Goal: Task Accomplishment & Management: Use online tool/utility

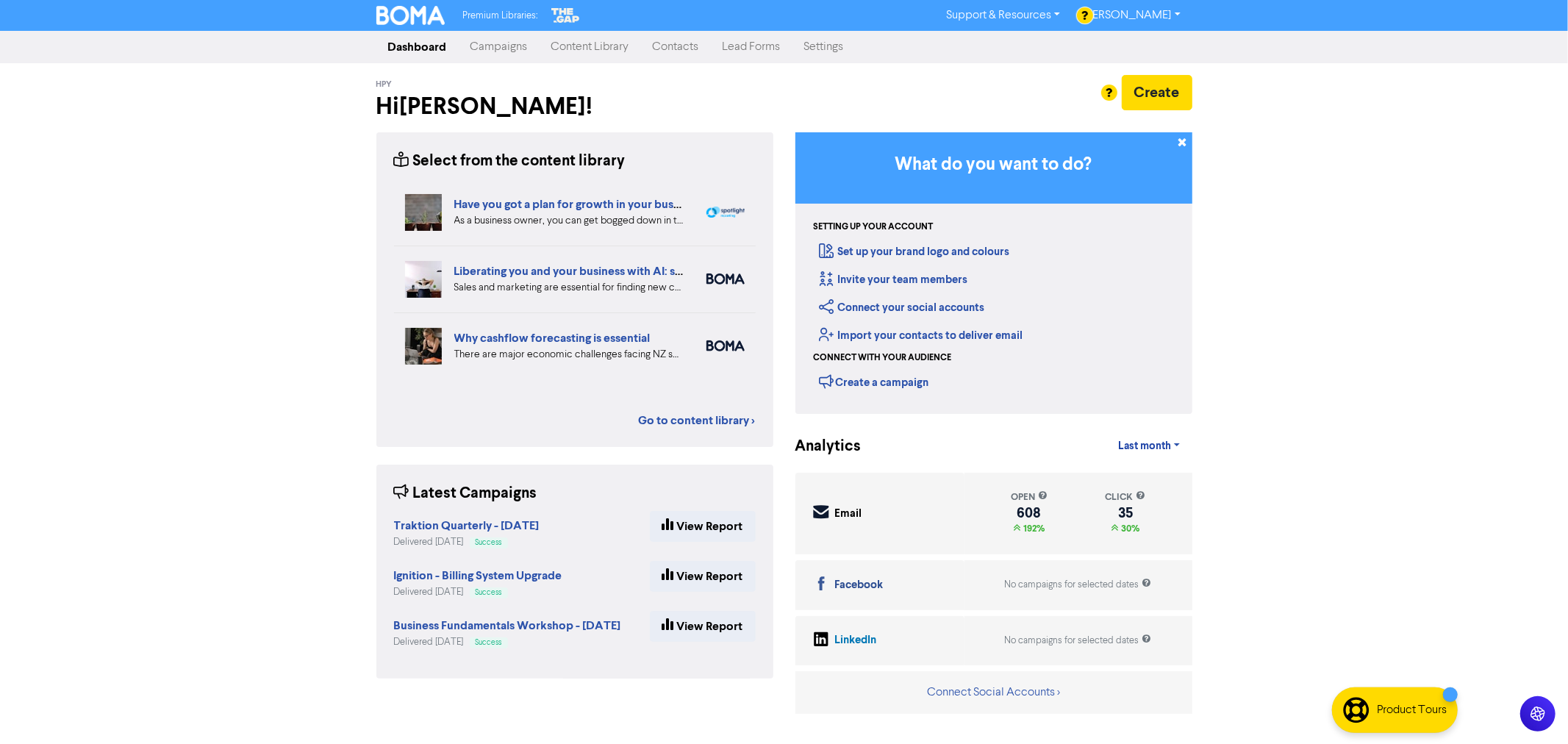
click at [583, 45] on link "Content Library" at bounding box center [591, 46] width 102 height 29
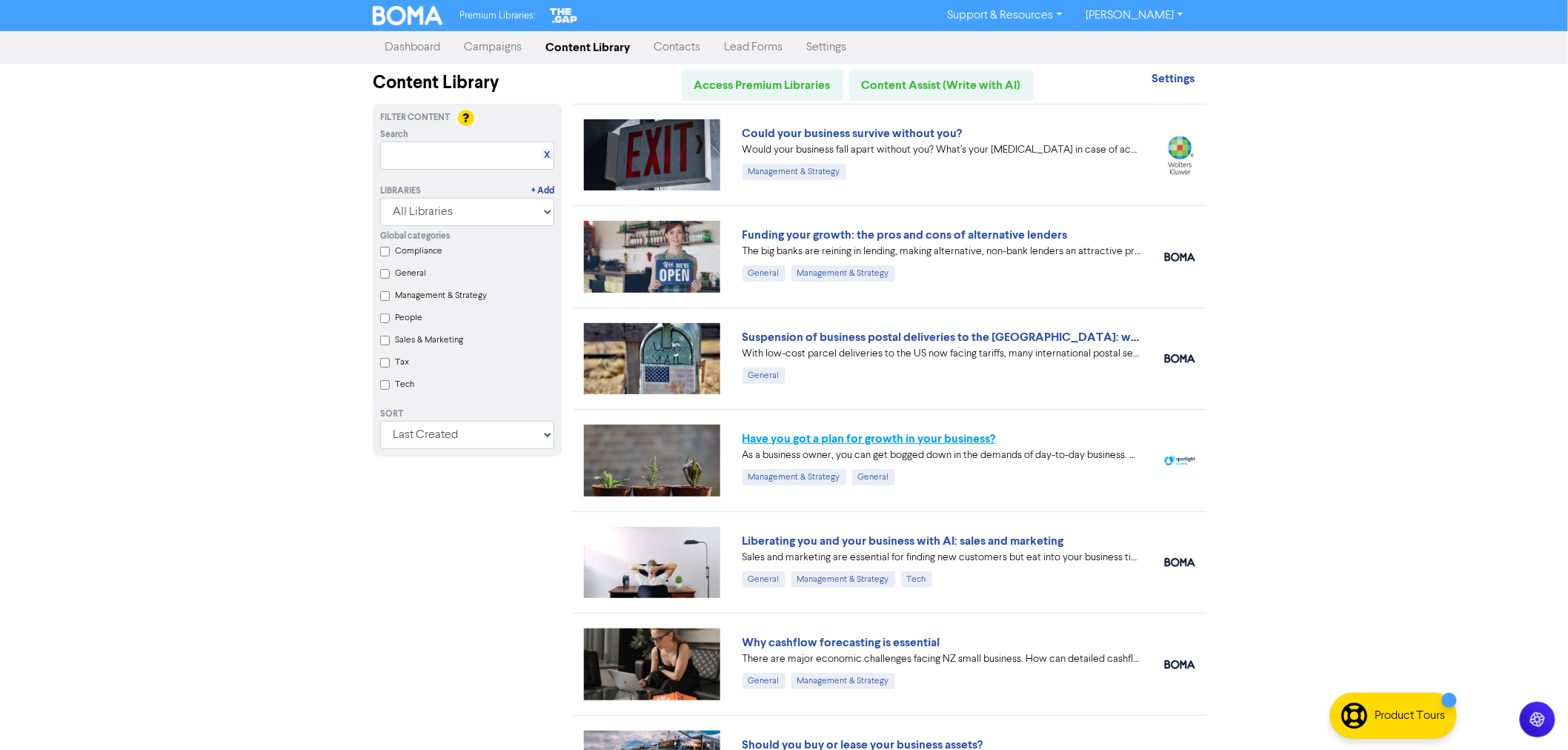
click at [833, 438] on link "Have you got a plan for growth in your business?" at bounding box center [869, 438] width 253 height 15
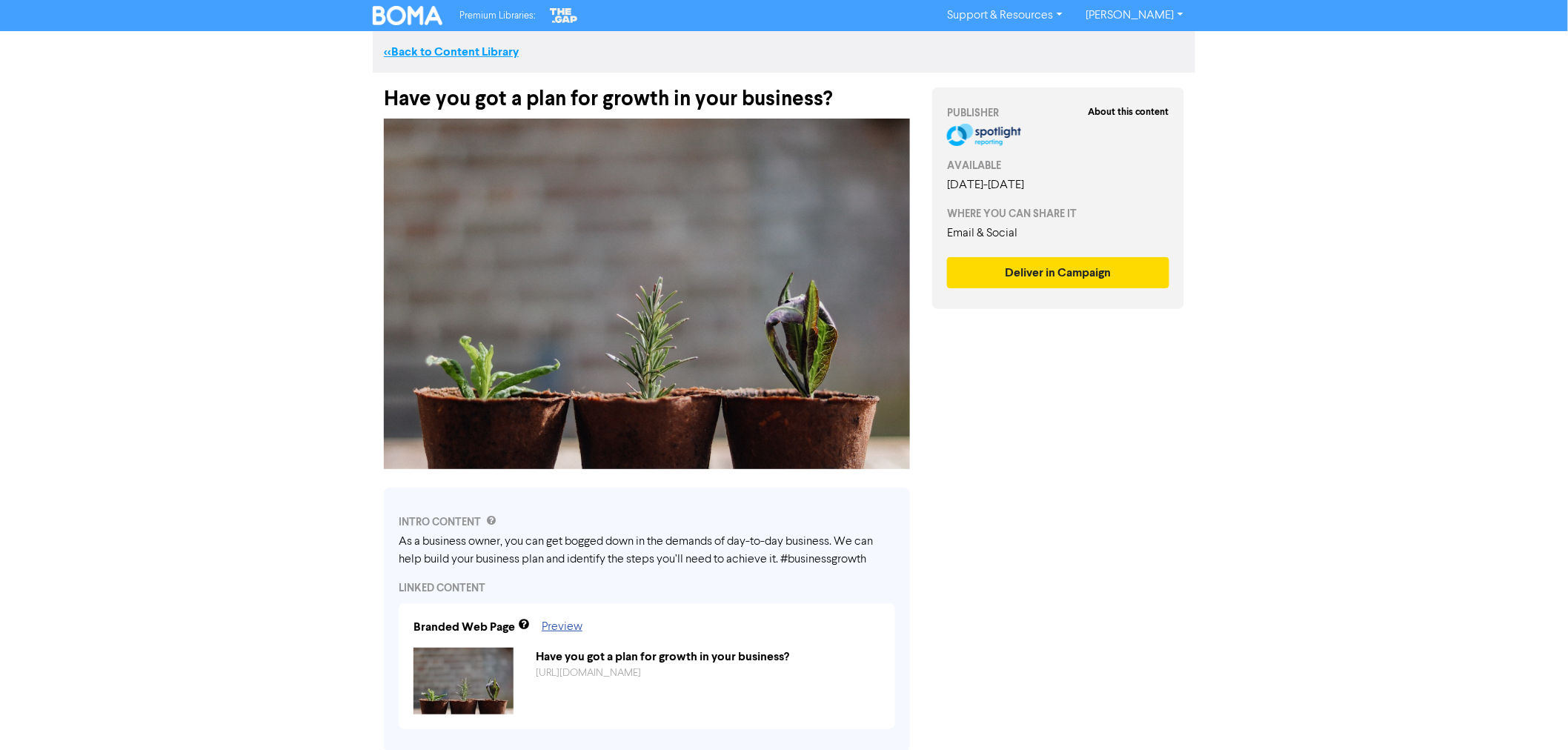
click at [430, 52] on link "<< Back to Content Library" at bounding box center [451, 52] width 135 height 15
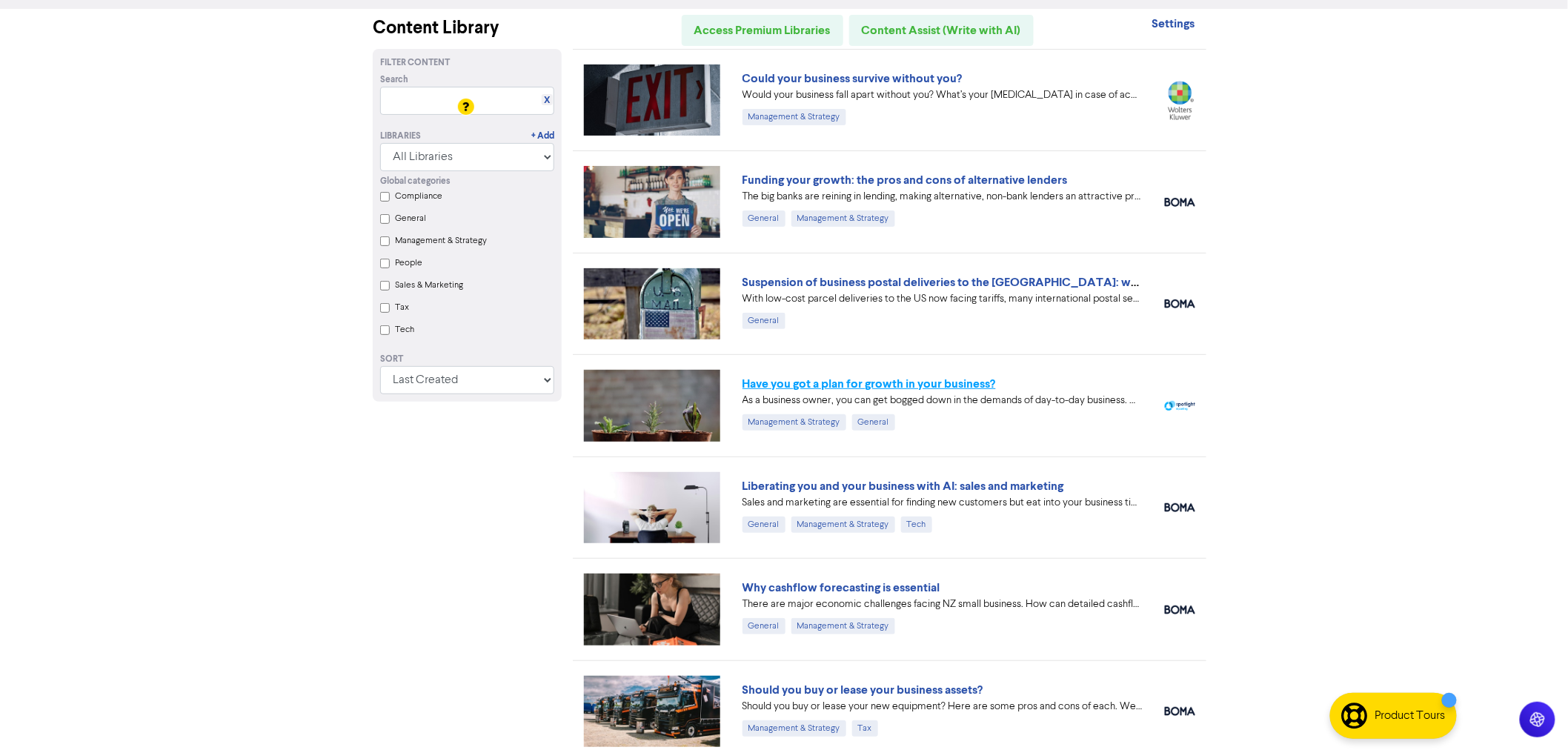
scroll to position [164, 0]
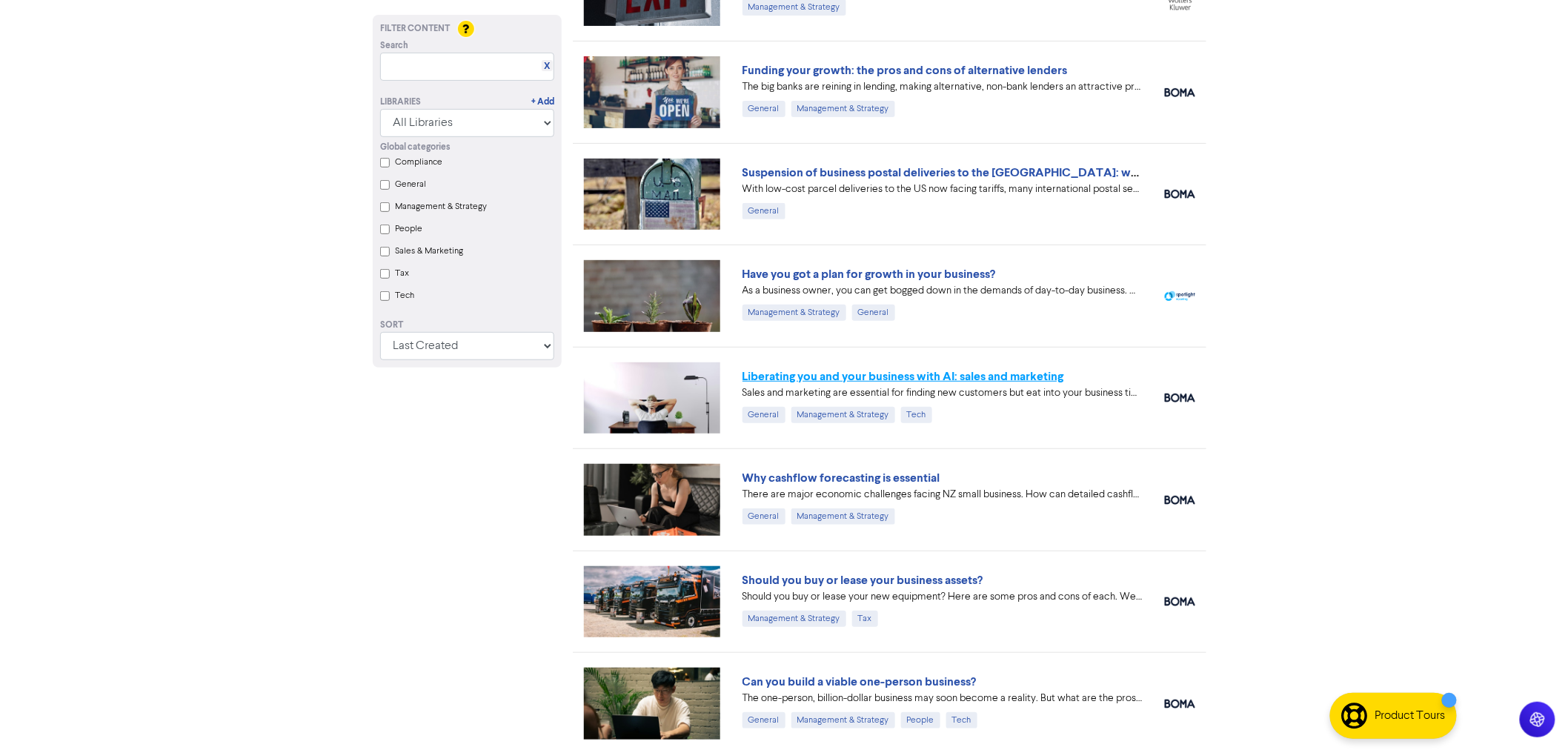
click at [777, 375] on link "Liberating you and your business with AI: sales and marketing" at bounding box center [903, 376] width 322 height 15
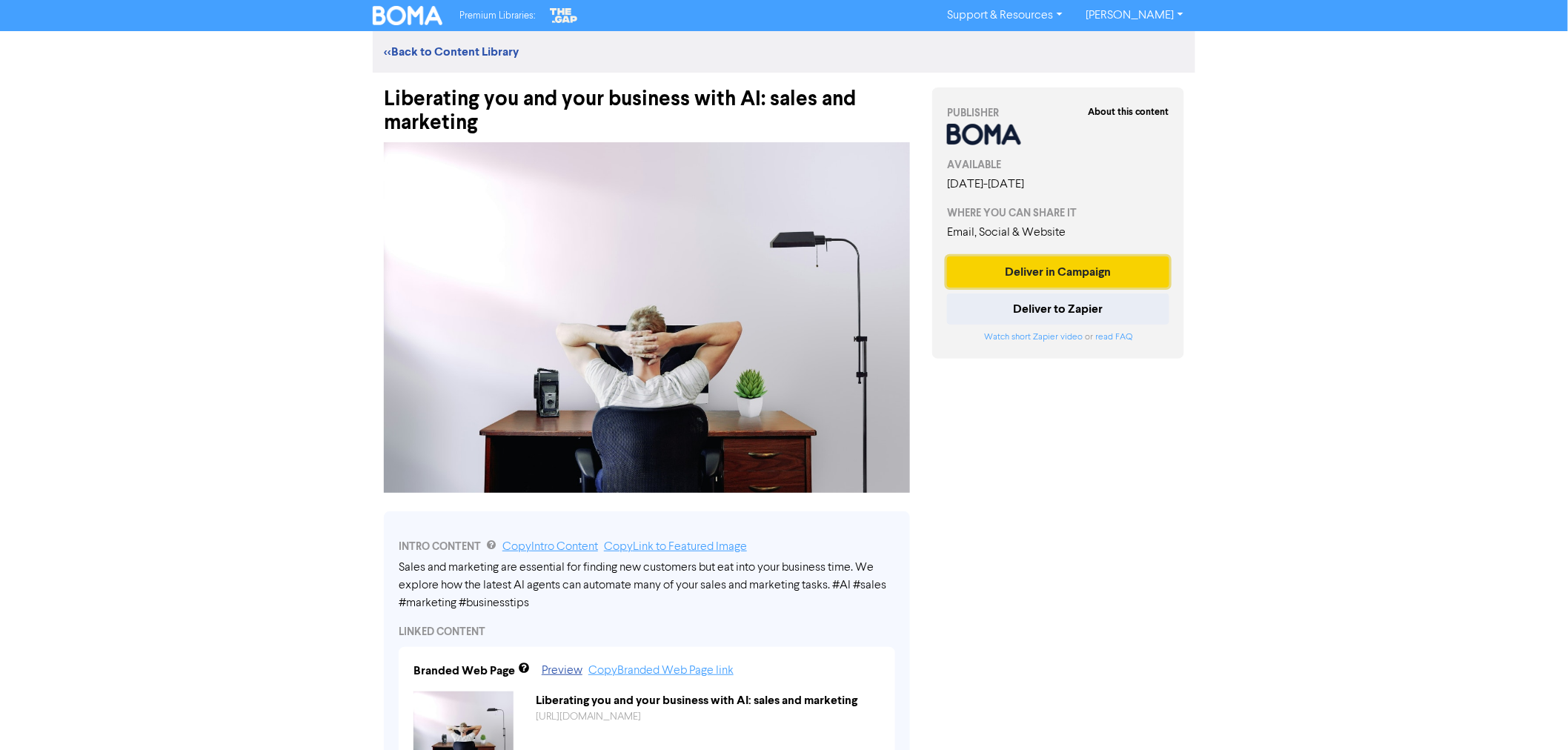
click at [1045, 273] on button "Deliver in Campaign" at bounding box center [1059, 272] width 223 height 31
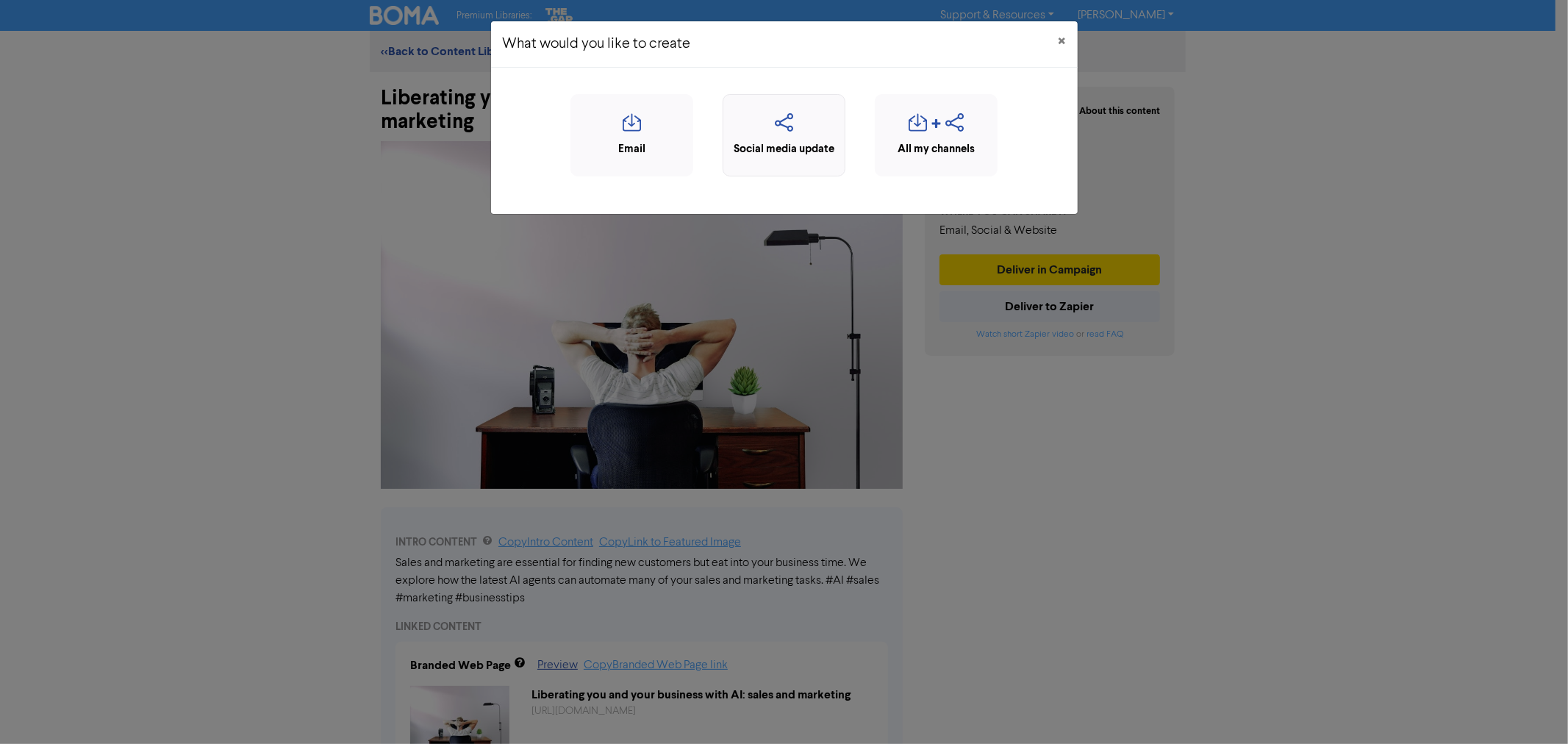
click at [788, 143] on div "Social media update" at bounding box center [784, 149] width 107 height 17
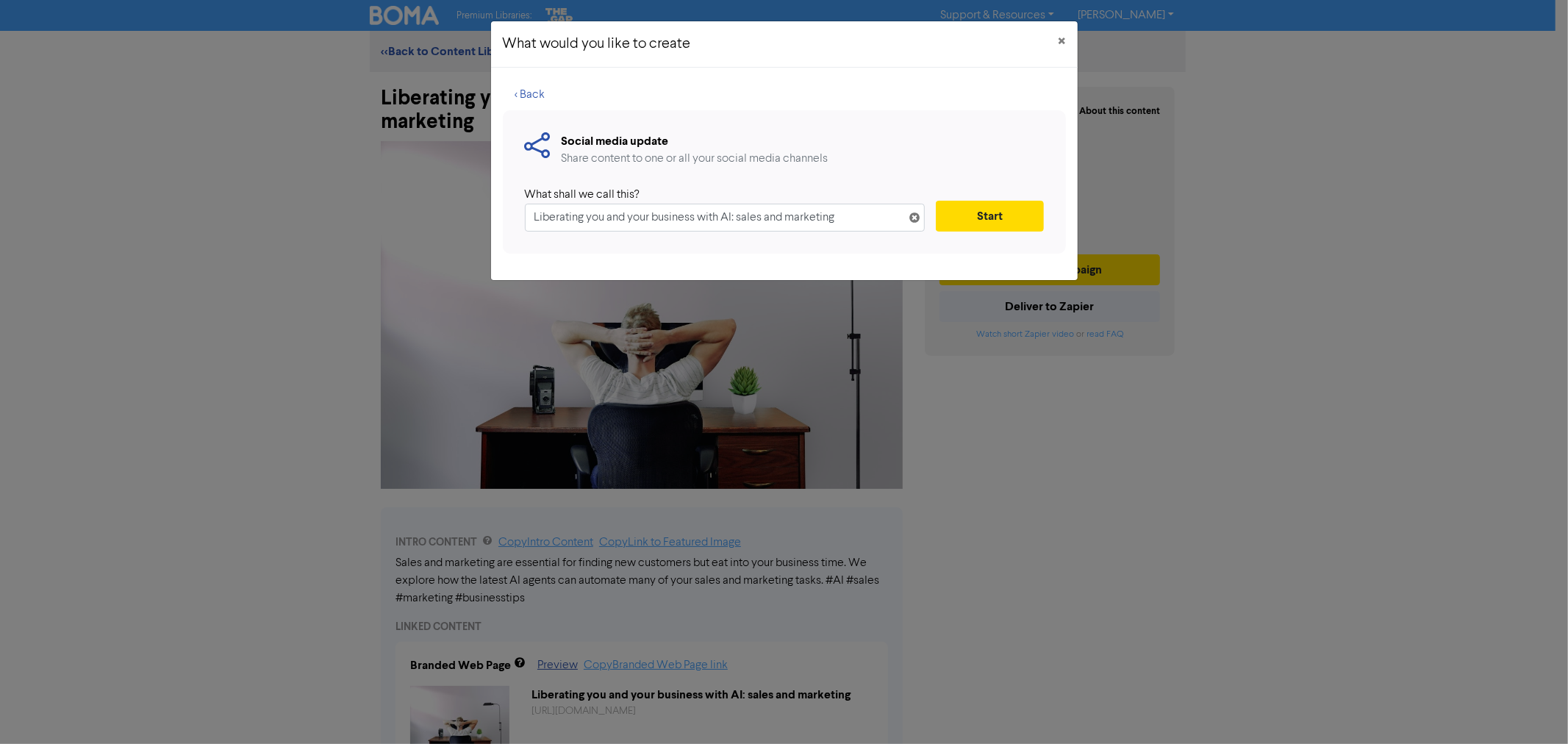
drag, startPoint x: 847, startPoint y: 213, endPoint x: 314, endPoint y: 187, distance: 533.6
click at [314, 187] on div "What would you like to create × < Back Social media update Share content to one…" at bounding box center [784, 372] width 1568 height 744
click at [625, 216] on input "Blog: Business OWrkshops for Business Owners" at bounding box center [725, 217] width 401 height 28
type input "Blog: Business Workshops for Business Owners"
click at [970, 204] on button "Start" at bounding box center [989, 216] width 107 height 31
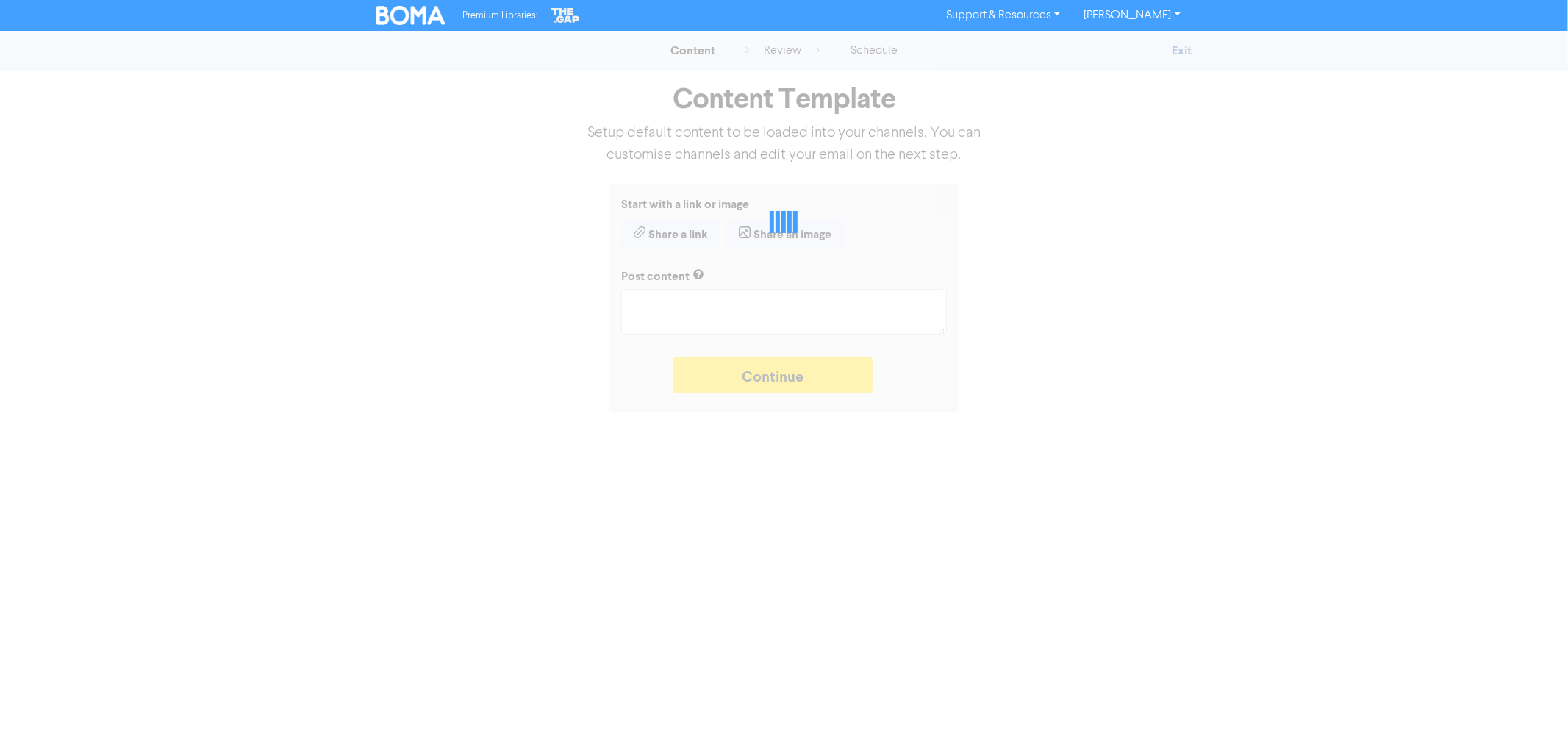
type textarea "x"
type textarea "Sales and marketing are essential for finding new customers but eat into your b…"
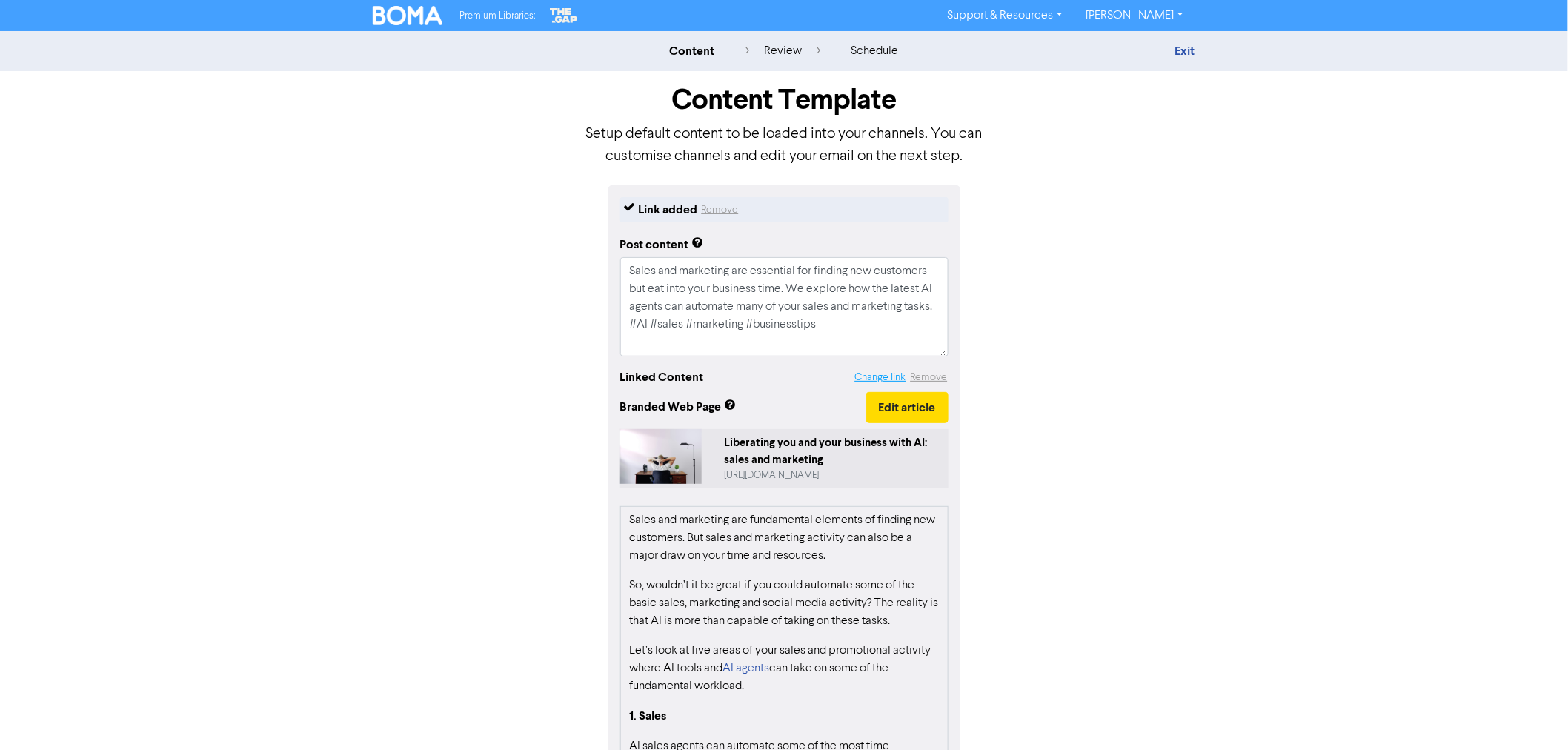
click at [884, 375] on button "Change link" at bounding box center [880, 377] width 53 height 17
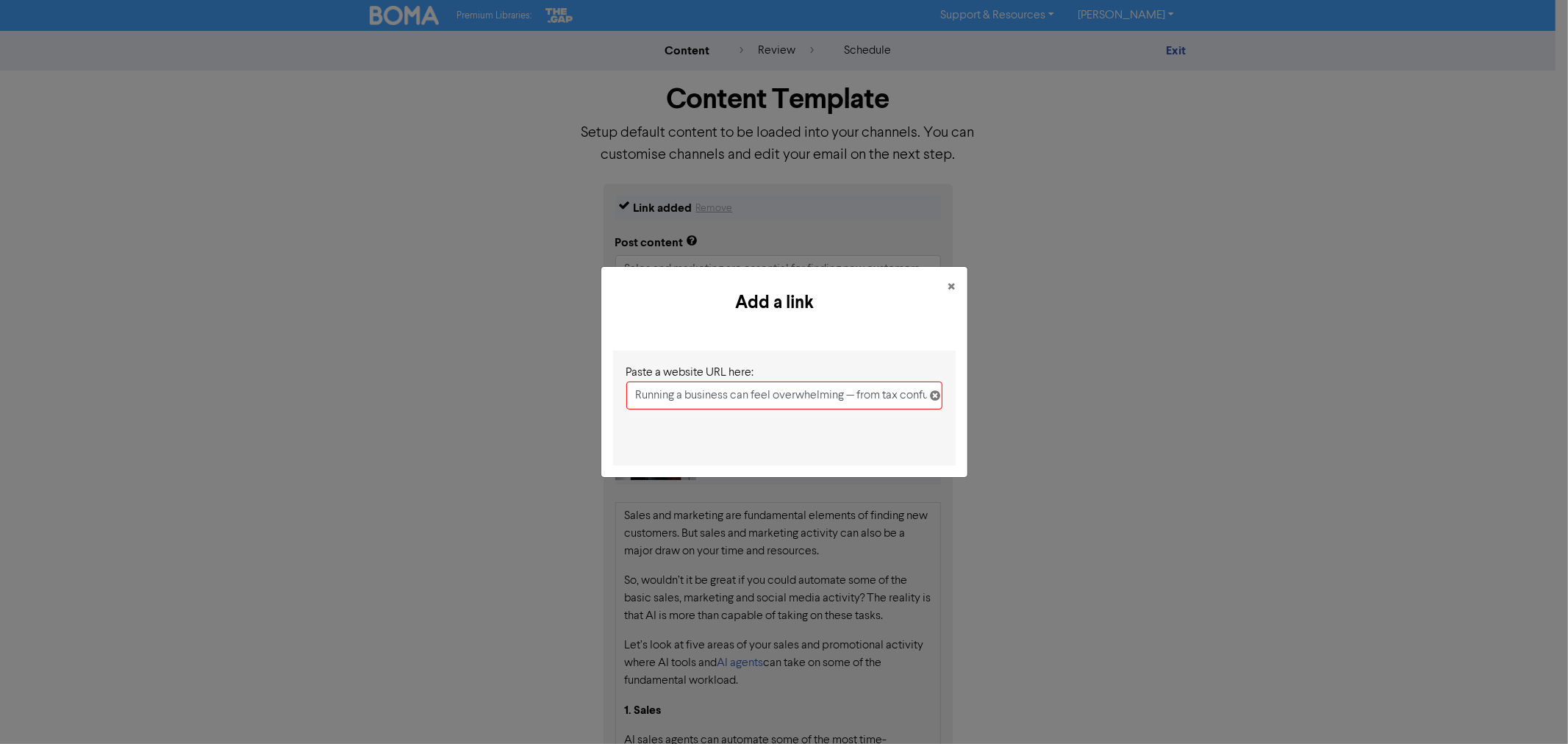
drag, startPoint x: 924, startPoint y: 394, endPoint x: 507, endPoint y: 379, distance: 417.3
click at [507, 379] on div "Add a link × Paste a website URL here: Running a business can feel overwhelming…" at bounding box center [784, 372] width 1568 height 744
type input "."
click at [680, 400] on input "." at bounding box center [784, 395] width 316 height 28
click at [953, 290] on span "×" at bounding box center [952, 287] width 7 height 22
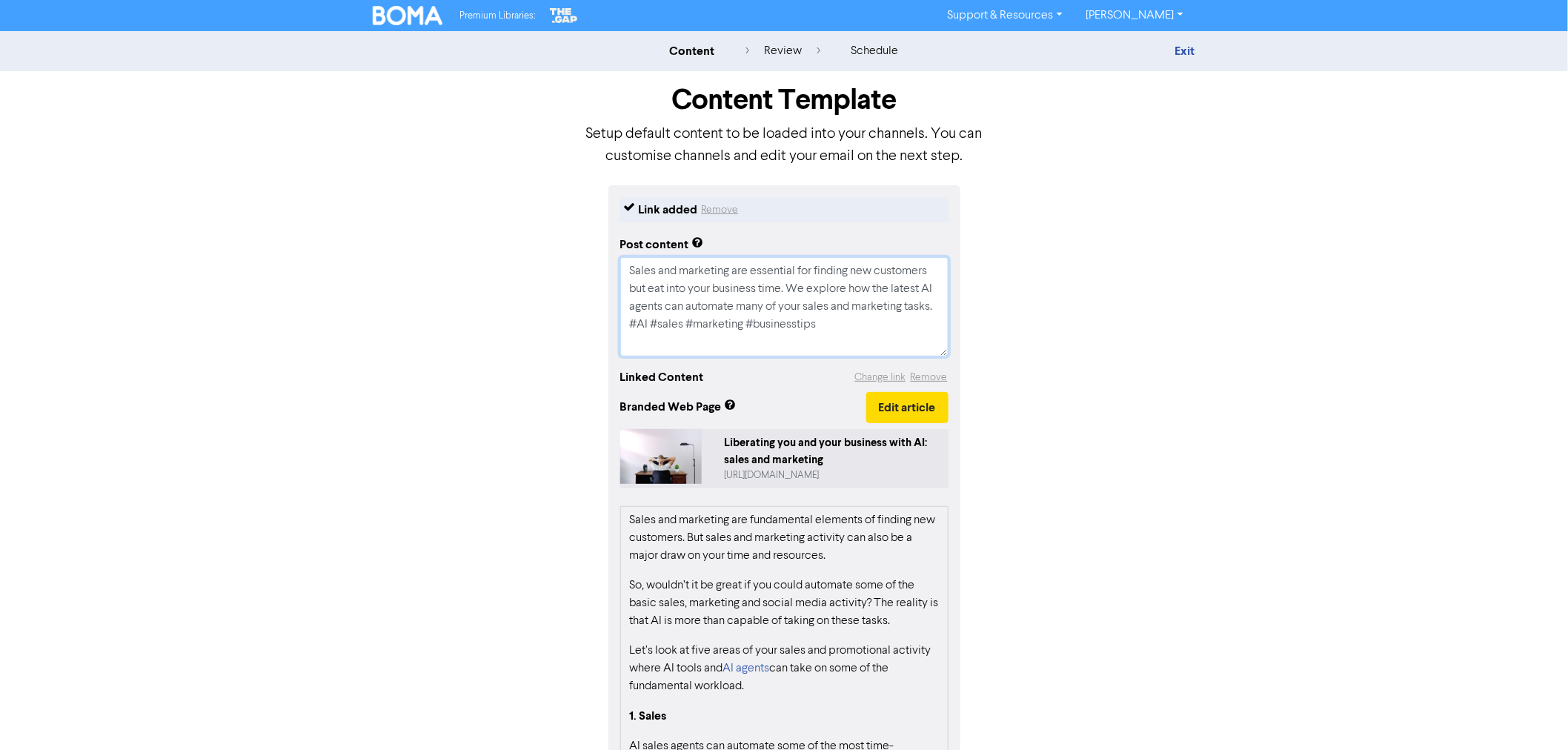
drag, startPoint x: 748, startPoint y: 324, endPoint x: 381, endPoint y: 184, distance: 392.8
click at [381, 184] on div "Content Template Setup default content to be loaded into your channels. You can…" at bounding box center [784, 476] width 845 height 810
paste textarea "Running a business can feel overwhelming — from tax confusion to decision overl…"
type textarea "x"
type textarea "Running a business can feel overwhelming — from tax confusion to decision overl…"
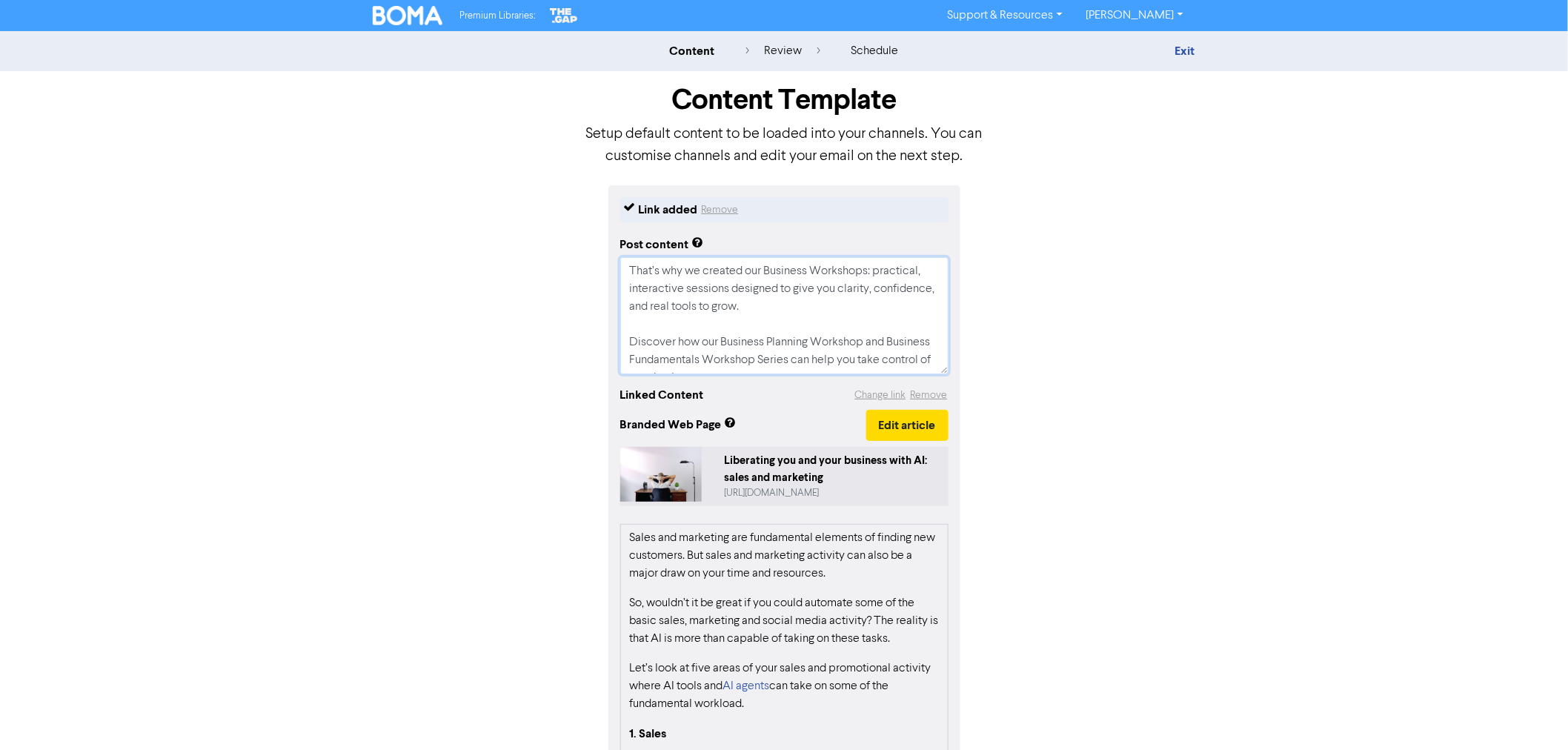
scroll to position [83, 0]
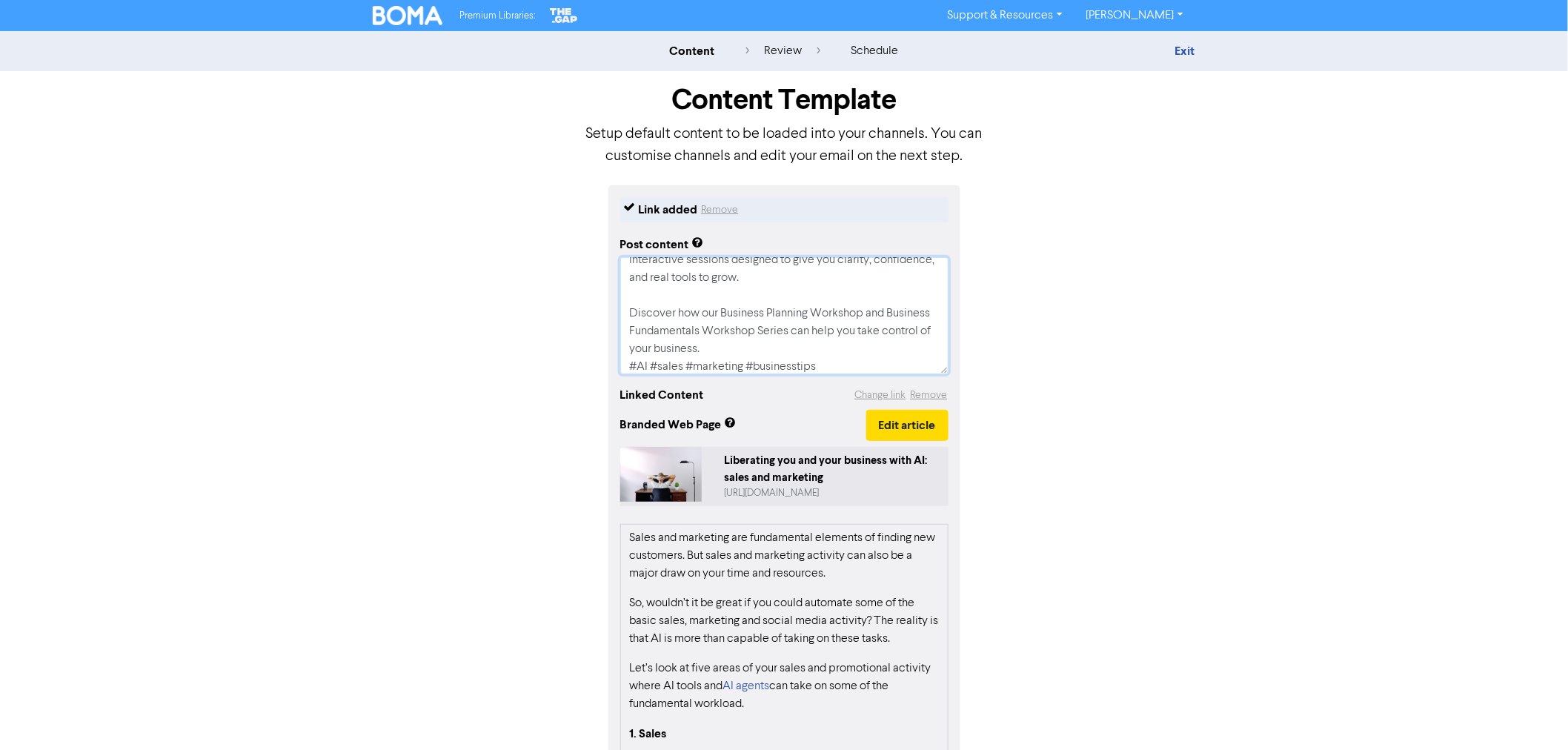
type textarea "x"
type textarea "Running a business can feel overwhelming — from tax confusion to decision overl…"
drag, startPoint x: 635, startPoint y: 366, endPoint x: 724, endPoint y: 358, distance: 89.4
click at [724, 358] on textarea "Running a business can feel overwhelming — from tax confusion to decision overl…" at bounding box center [785, 315] width 329 height 117
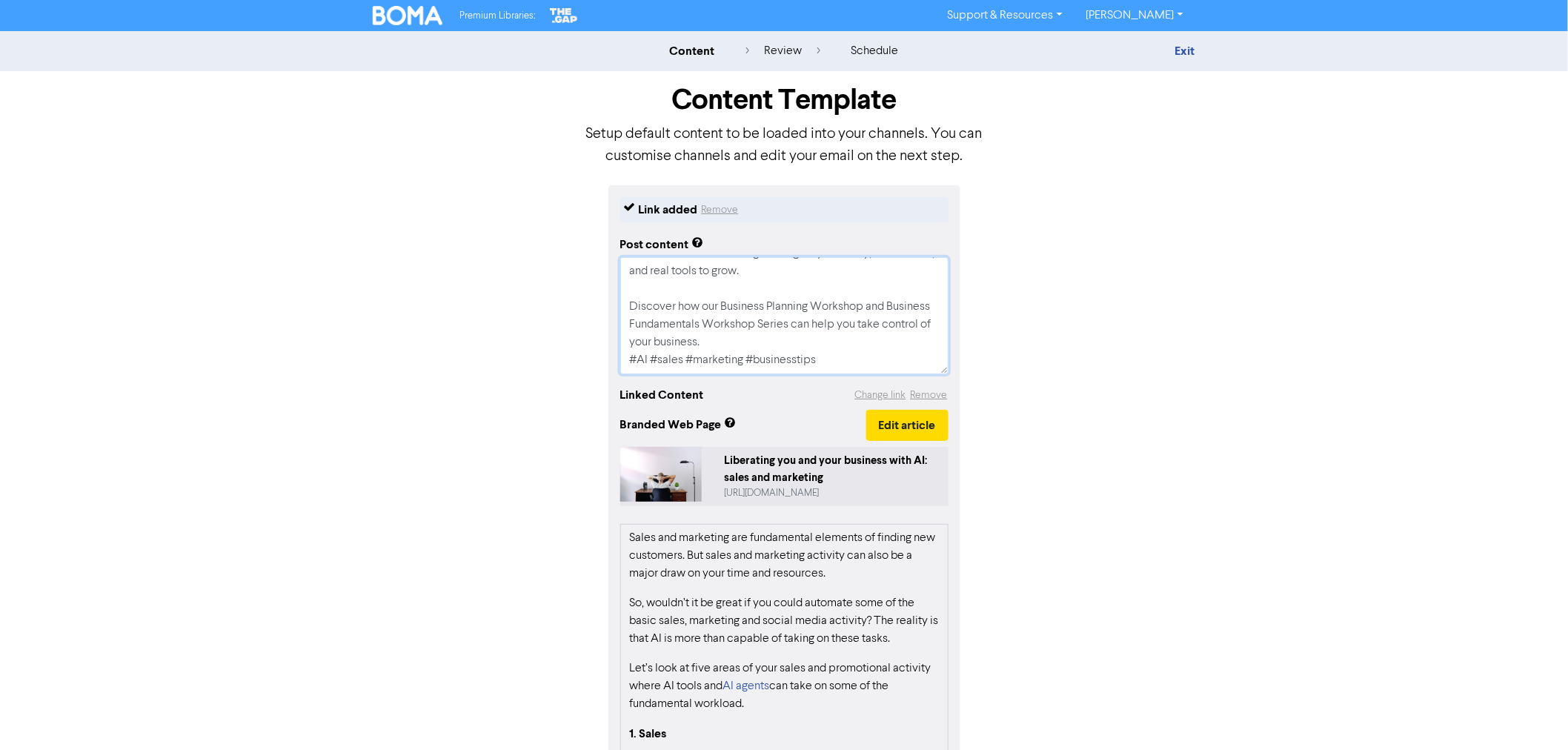
click at [754, 334] on textarea "Running a business can feel overwhelming — from tax confusion to decision overl…" at bounding box center [785, 315] width 329 height 117
drag, startPoint x: 753, startPoint y: 337, endPoint x: 638, endPoint y: 340, distance: 115.0
click at [638, 340] on textarea "Running a business can feel overwhelming — from tax confusion to decision overl…" at bounding box center [785, 315] width 329 height 117
click at [753, 339] on textarea "Running a business can feel overwhelming — from tax confusion to decision overl…" at bounding box center [785, 315] width 329 height 117
drag, startPoint x: 744, startPoint y: 344, endPoint x: 638, endPoint y: 343, distance: 106.0
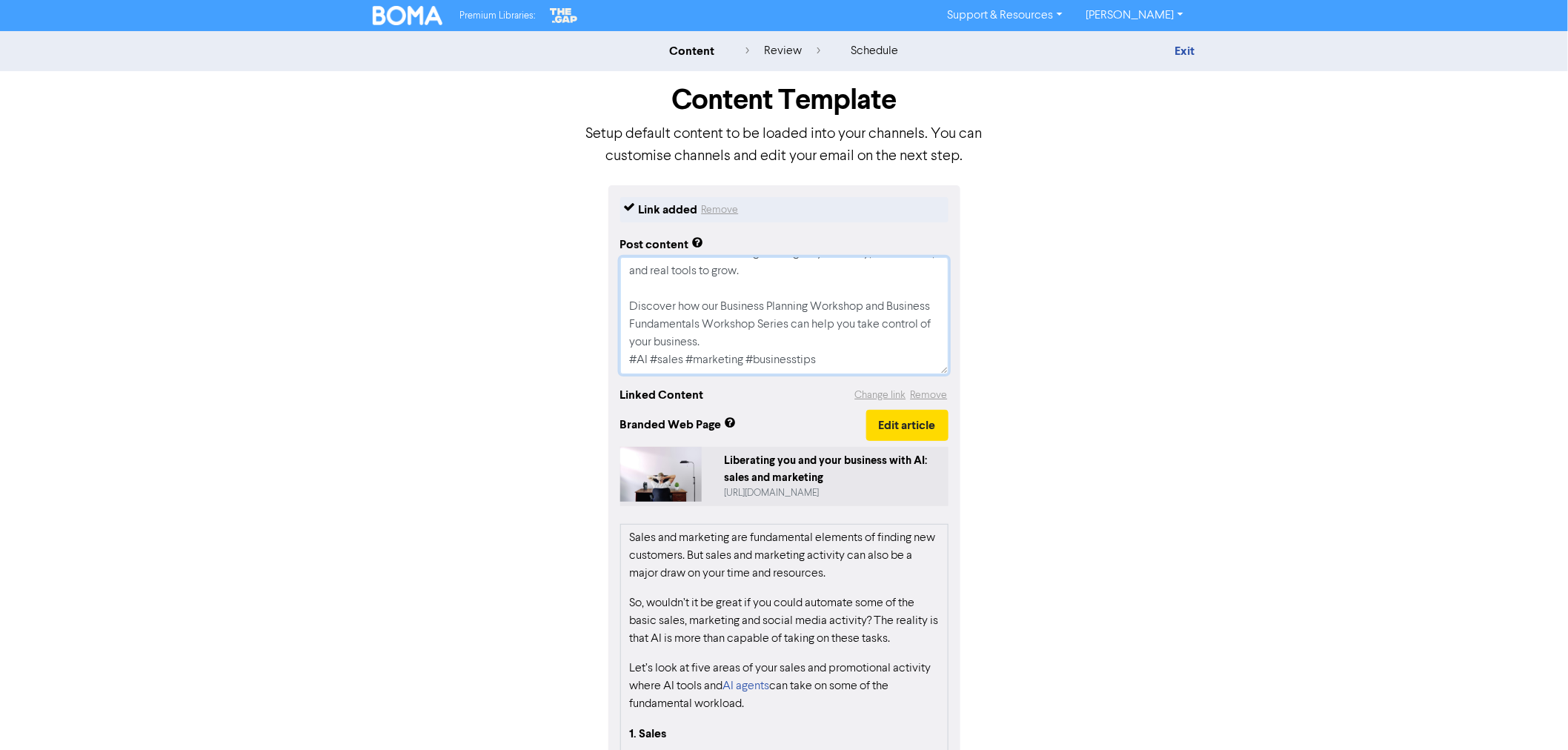
click at [638, 343] on textarea "Running a business can feel overwhelming — from tax confusion to decision overl…" at bounding box center [785, 315] width 329 height 117
type textarea "x"
type textarea "Running a business can feel overwhelming — from tax confusion to decision overl…"
type textarea "x"
type textarea "Running a business can feel overwhelming — from tax confusion to decision overl…"
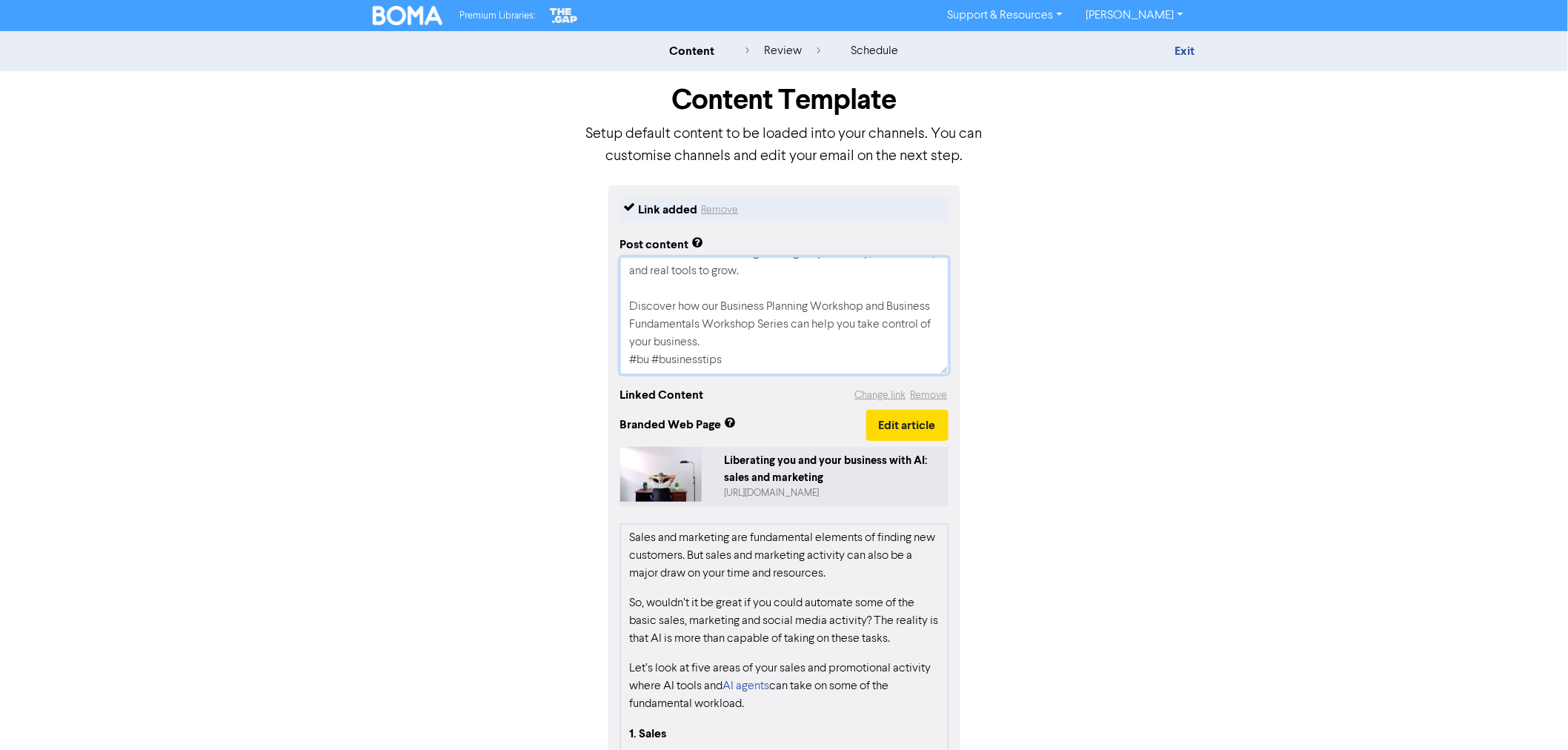
type textarea "x"
type textarea "Running a business can feel overwhelming — from tax confusion to decision overl…"
type textarea "x"
type textarea "Running a business can feel overwhelming — from tax confusion to decision overl…"
type textarea "x"
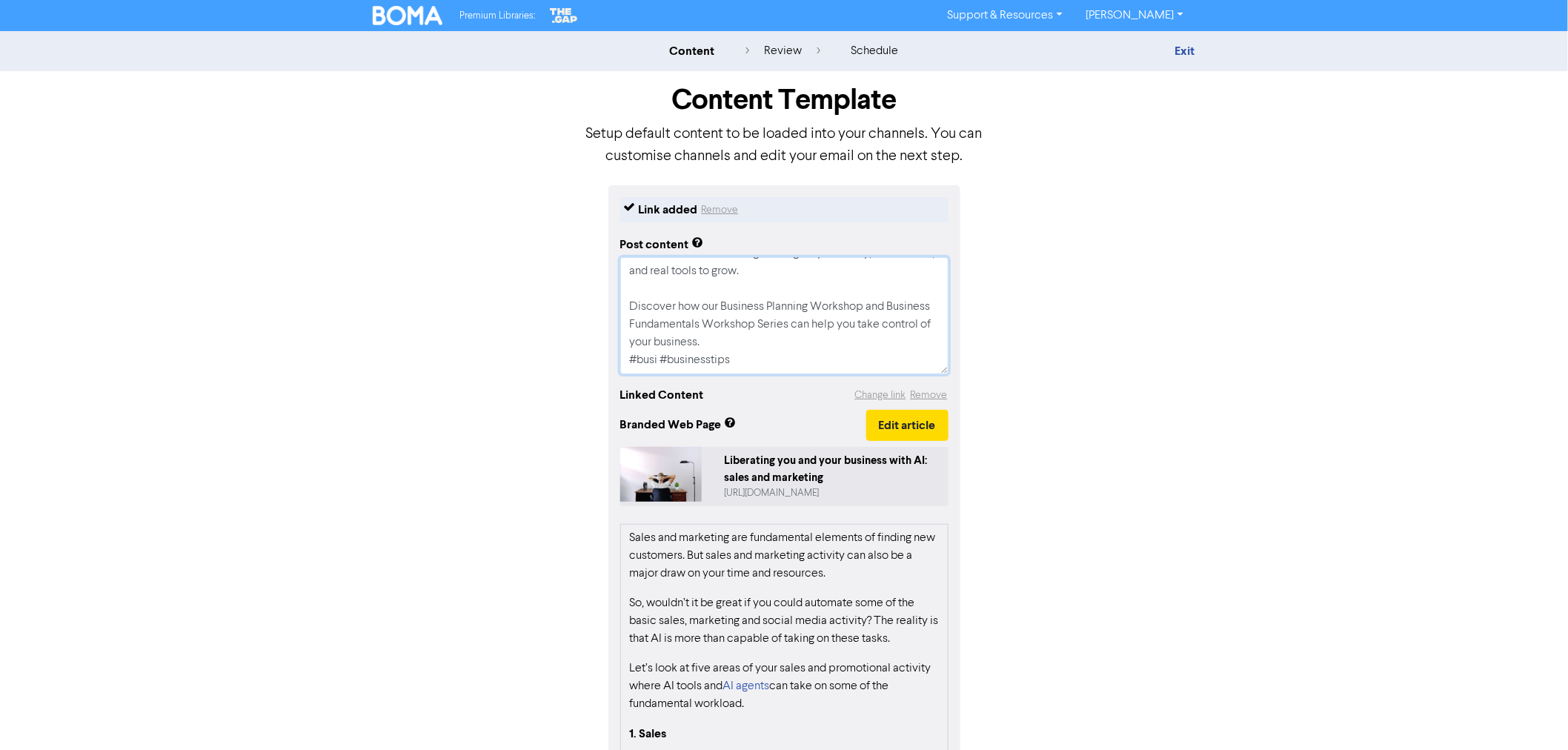
type textarea "Running a business can feel overwhelming — from tax confusion to decision overl…"
type textarea "x"
type textarea "Running a business can feel overwhelming — from tax confusion to decision overl…"
type textarea "x"
type textarea "Running a business can feel overwhelming — from tax confusion to decision overl…"
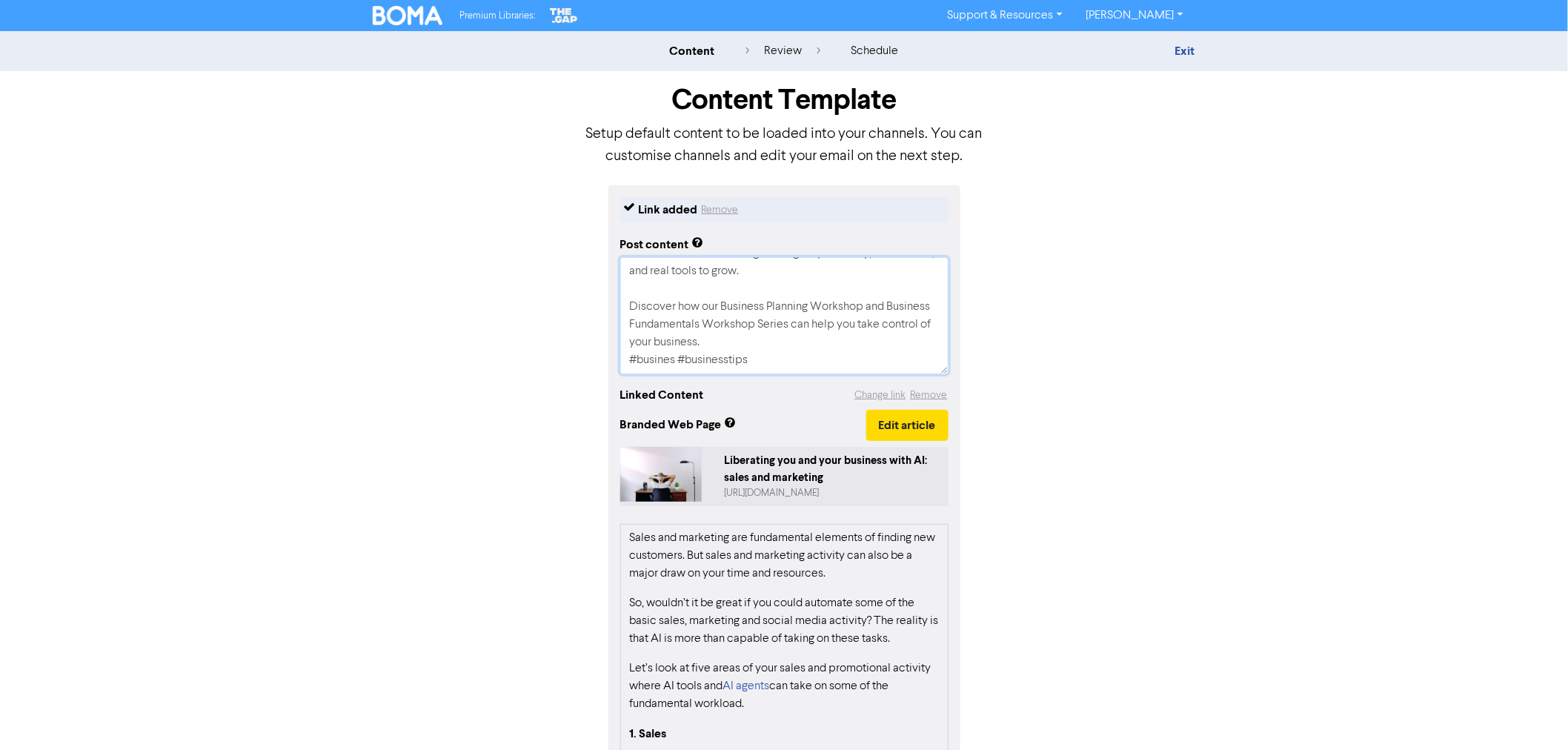
type textarea "x"
type textarea "Running a business can feel overwhelming — from tax confusion to decision overl…"
type textarea "x"
type textarea "Running a business can feel overwhelming — from tax confusion to decision overl…"
type textarea "x"
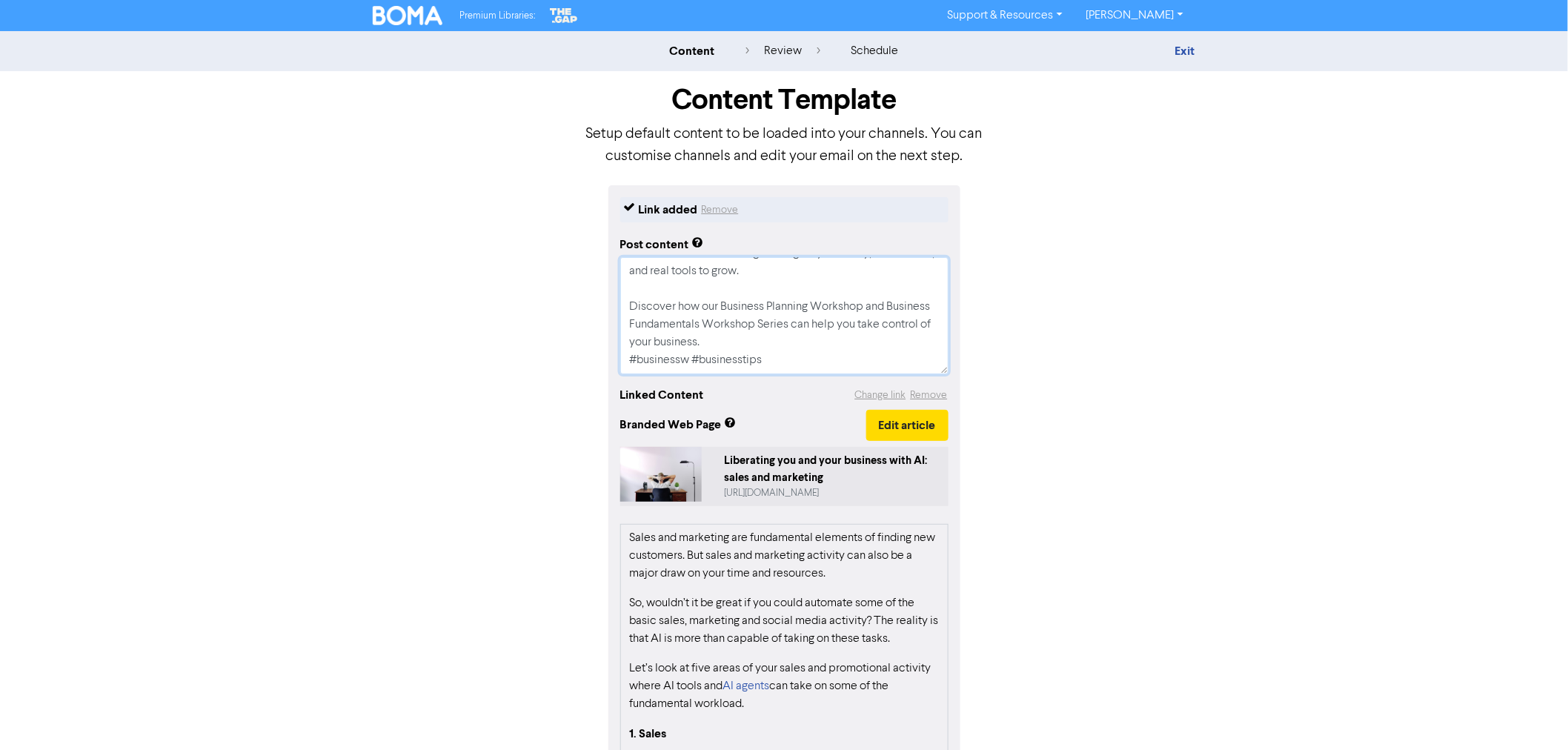
type textarea "Running a business can feel overwhelming — from tax confusion to decision overl…"
type textarea "x"
type textarea "Running a business can feel overwhelming — from tax confusion to decision overl…"
type textarea "x"
type textarea "Running a business can feel overwhelming — from tax confusion to decision overl…"
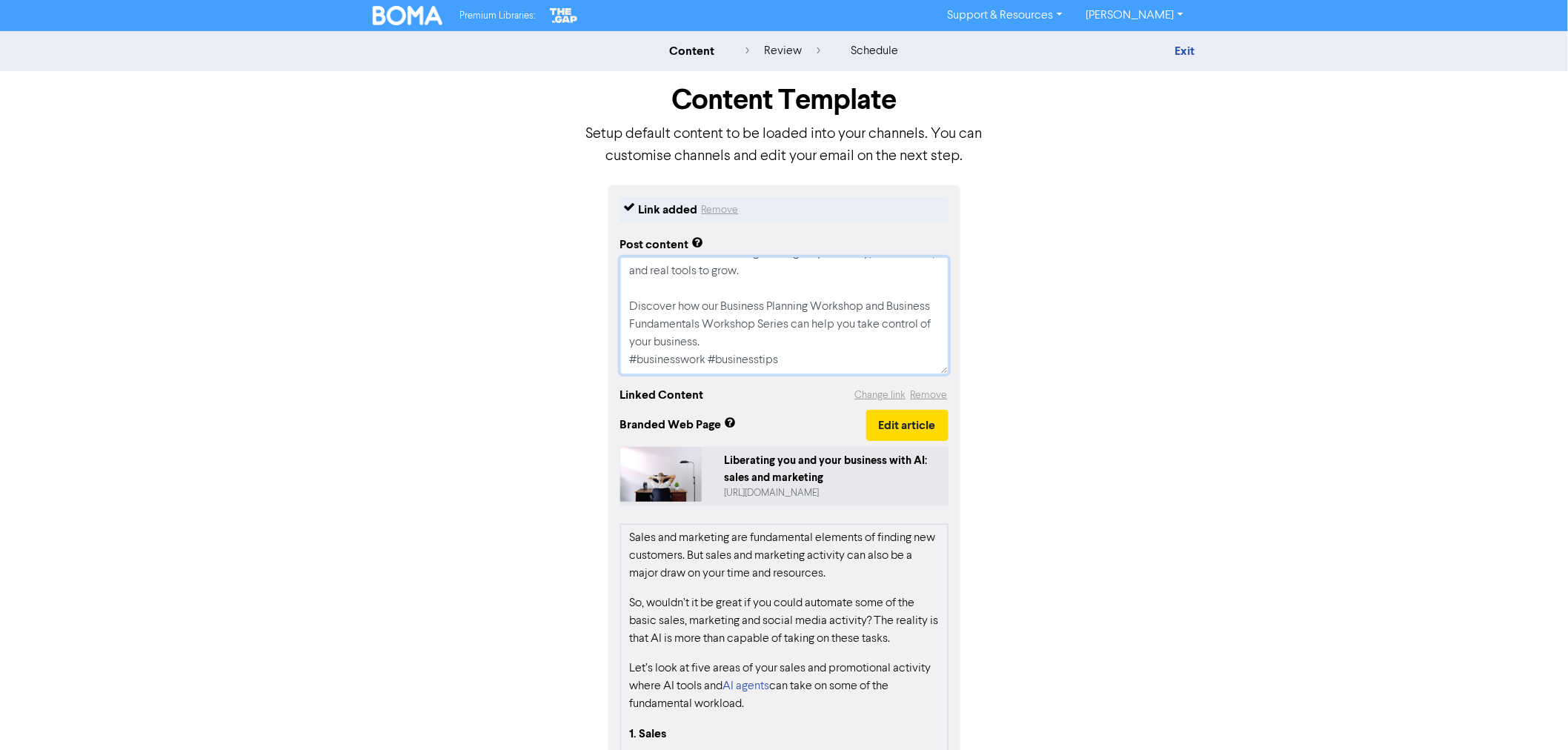
type textarea "x"
type textarea "Running a business can feel overwhelming — from tax confusion to decision overl…"
type textarea "x"
type textarea "Running a business can feel overwhelming — from tax confusion to decision overl…"
type textarea "x"
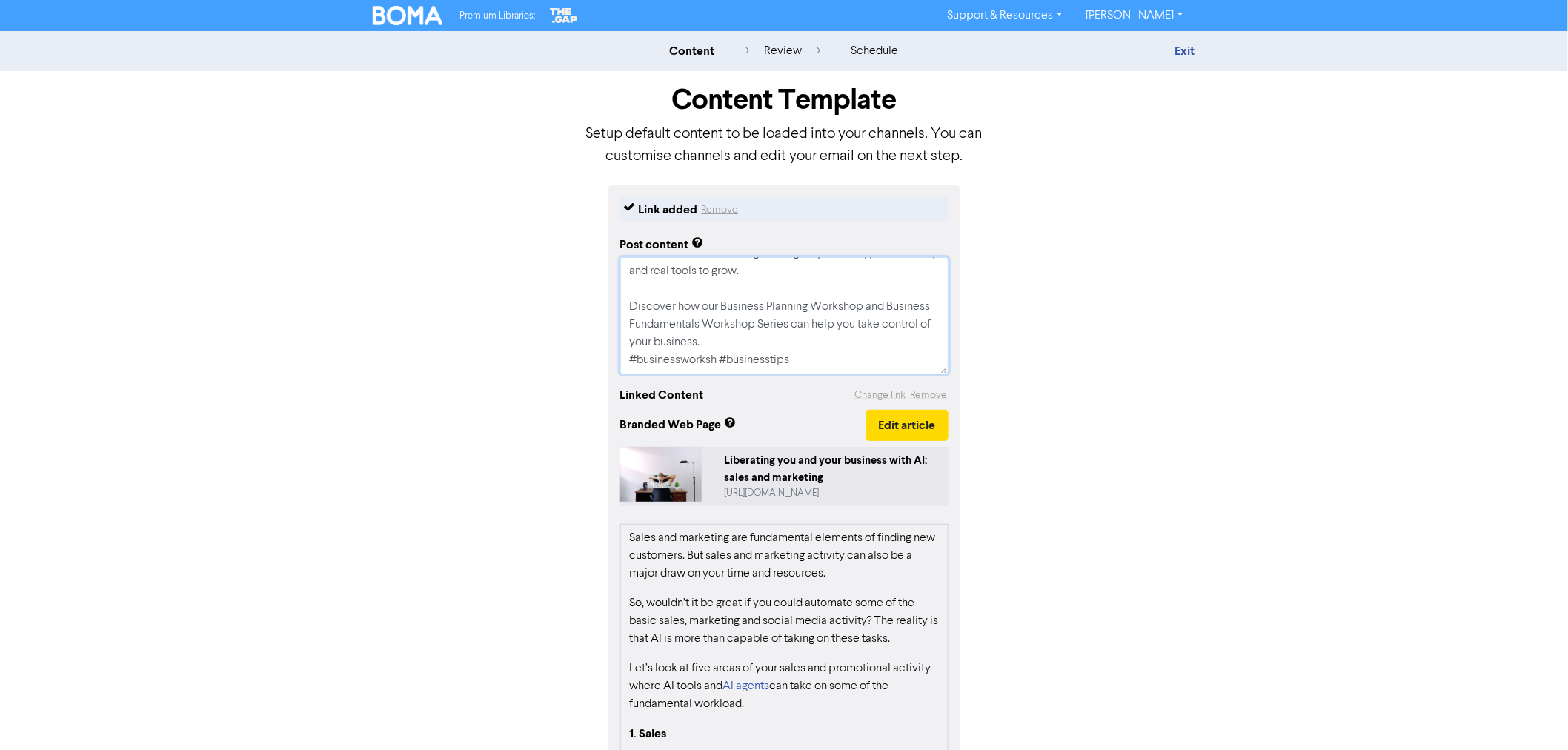
type textarea "Running a business can feel overwhelming — from tax confusion to decision overl…"
type textarea "x"
type textarea "Running a business can feel overwhelming — from tax confusion to decision overl…"
click at [821, 338] on textarea "Running a business can feel overwhelming — from tax confusion to decision overl…" at bounding box center [785, 315] width 329 height 117
type textarea "x"
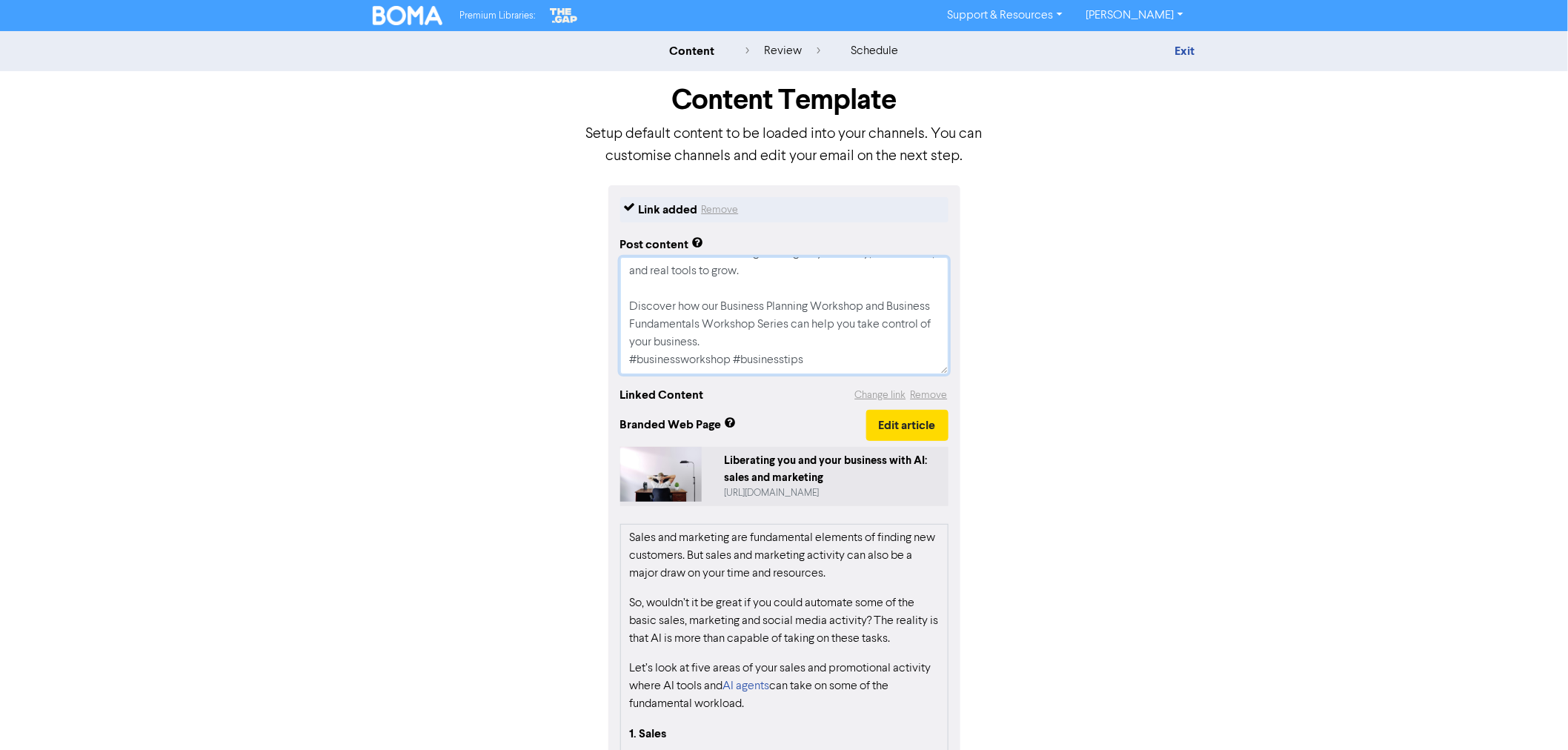
type textarea "Running a business can feel overwhelming — from tax confusion to decision overl…"
type textarea "x"
type textarea "Running a business can feel overwhelming — from tax confusion to decision overl…"
type textarea "x"
type textarea "Running a business can feel overwhelming — from tax confusion to decision overl…"
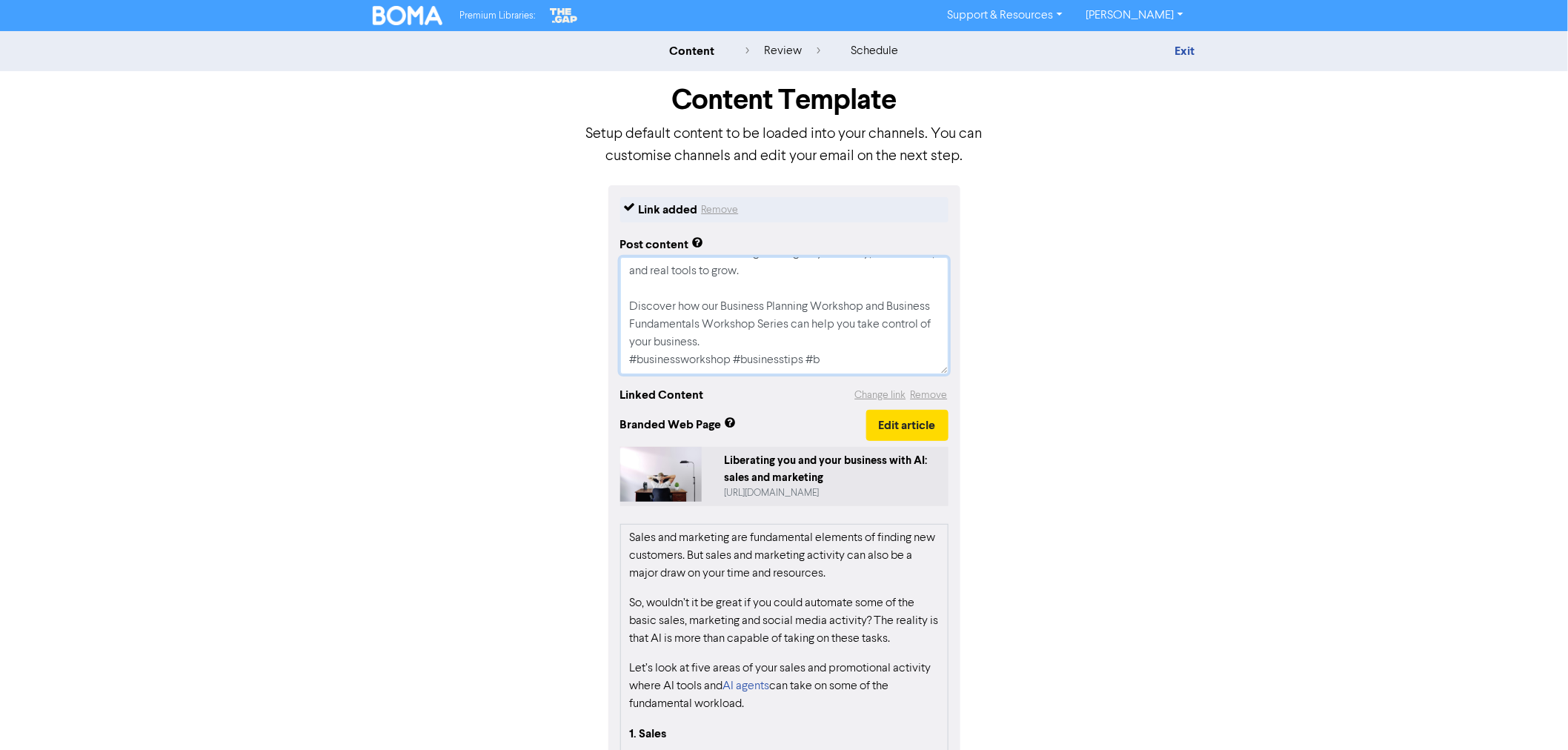
type textarea "x"
type textarea "Running a business can feel overwhelming — from tax confusion to decision overl…"
type textarea "x"
type textarea "Running a business can feel overwhelming — from tax confusion to decision overl…"
type textarea "x"
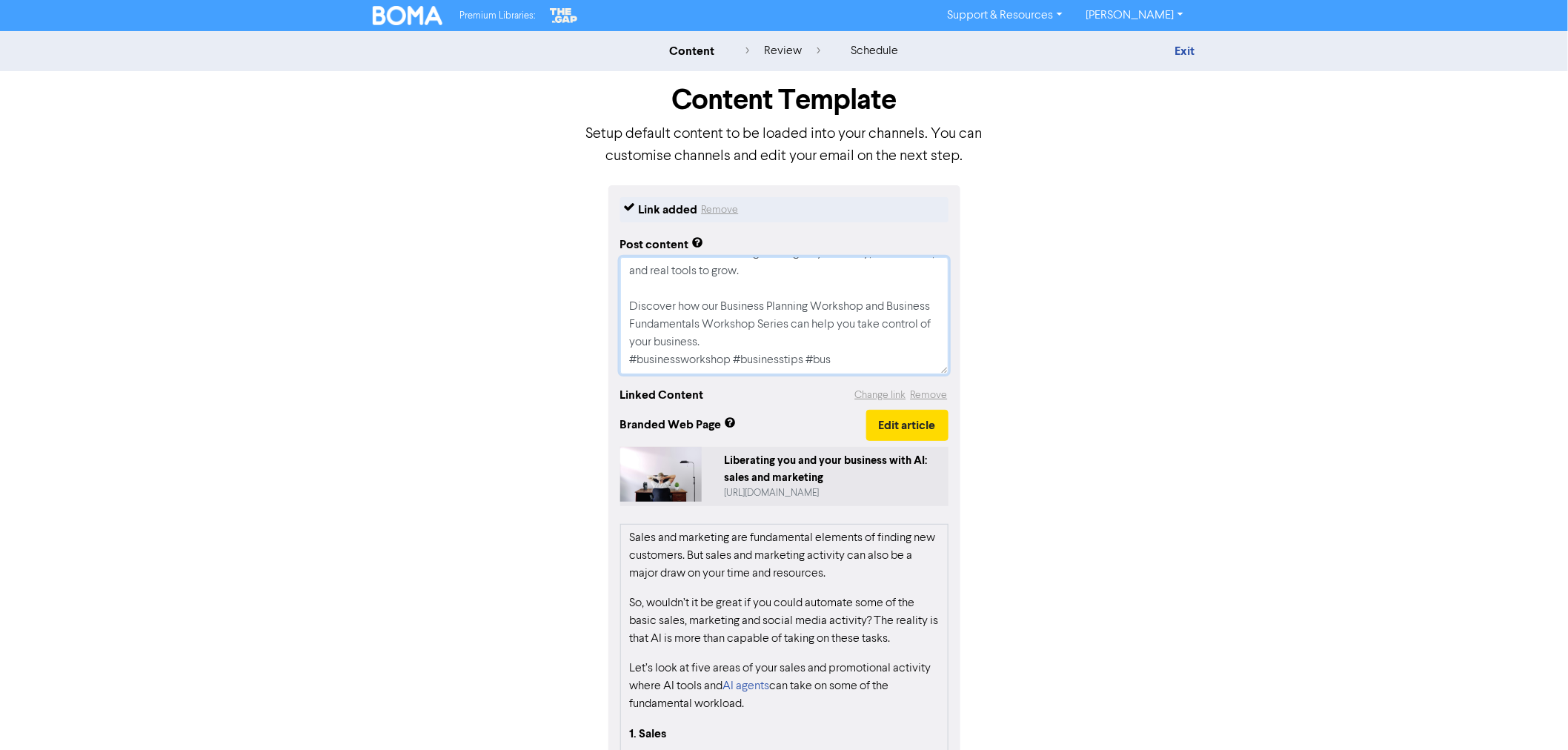
type textarea "Running a business can feel overwhelming — from tax confusion to decision overl…"
type textarea "x"
type textarea "Running a business can feel overwhelming — from tax confusion to decision overl…"
type textarea "x"
type textarea "Running a business can feel overwhelming — from tax confusion to decision overl…"
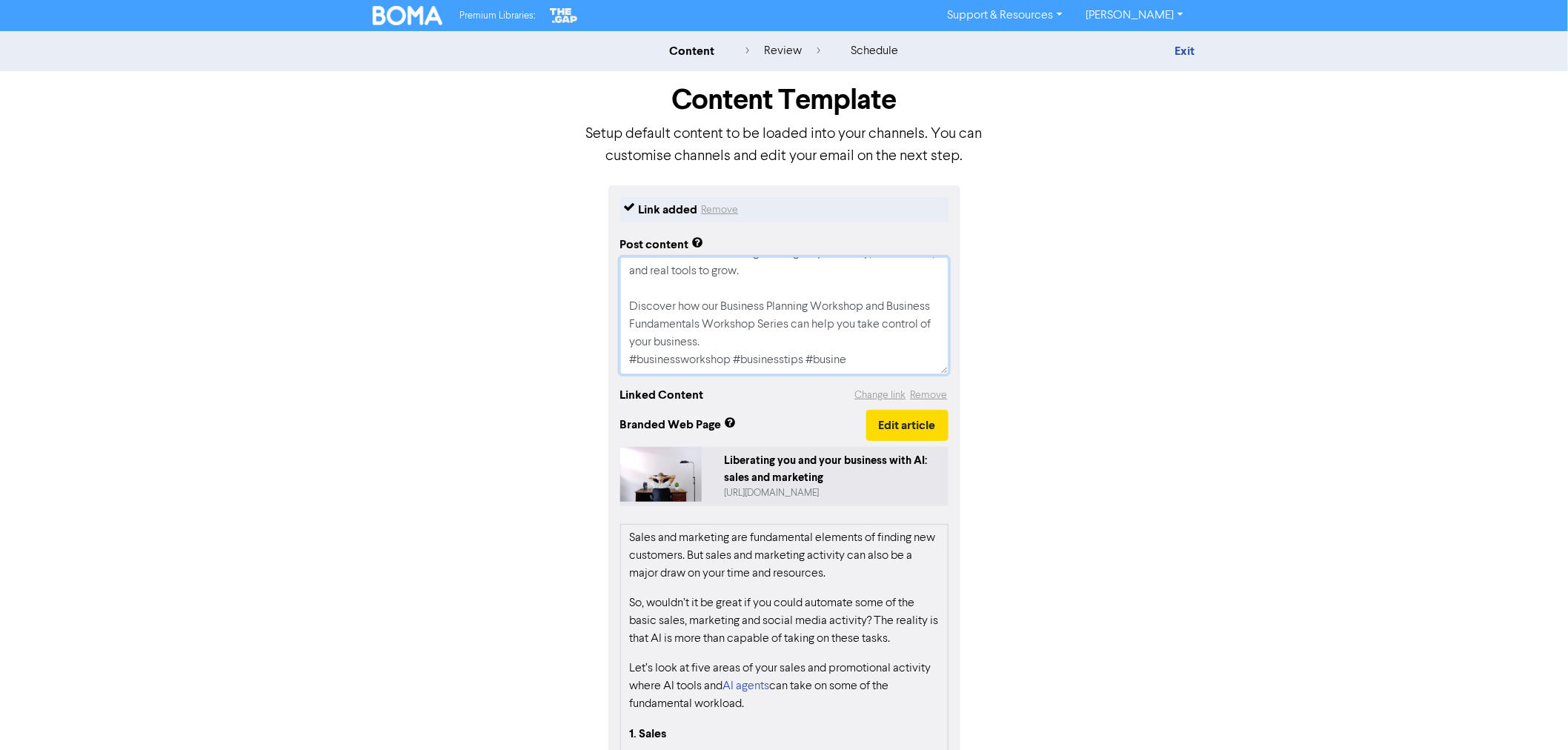
type textarea "x"
type textarea "Running a business can feel overwhelming — from tax confusion to decision overl…"
type textarea "x"
type textarea "Running a business can feel overwhelming — from tax confusion to decision overl…"
type textarea "x"
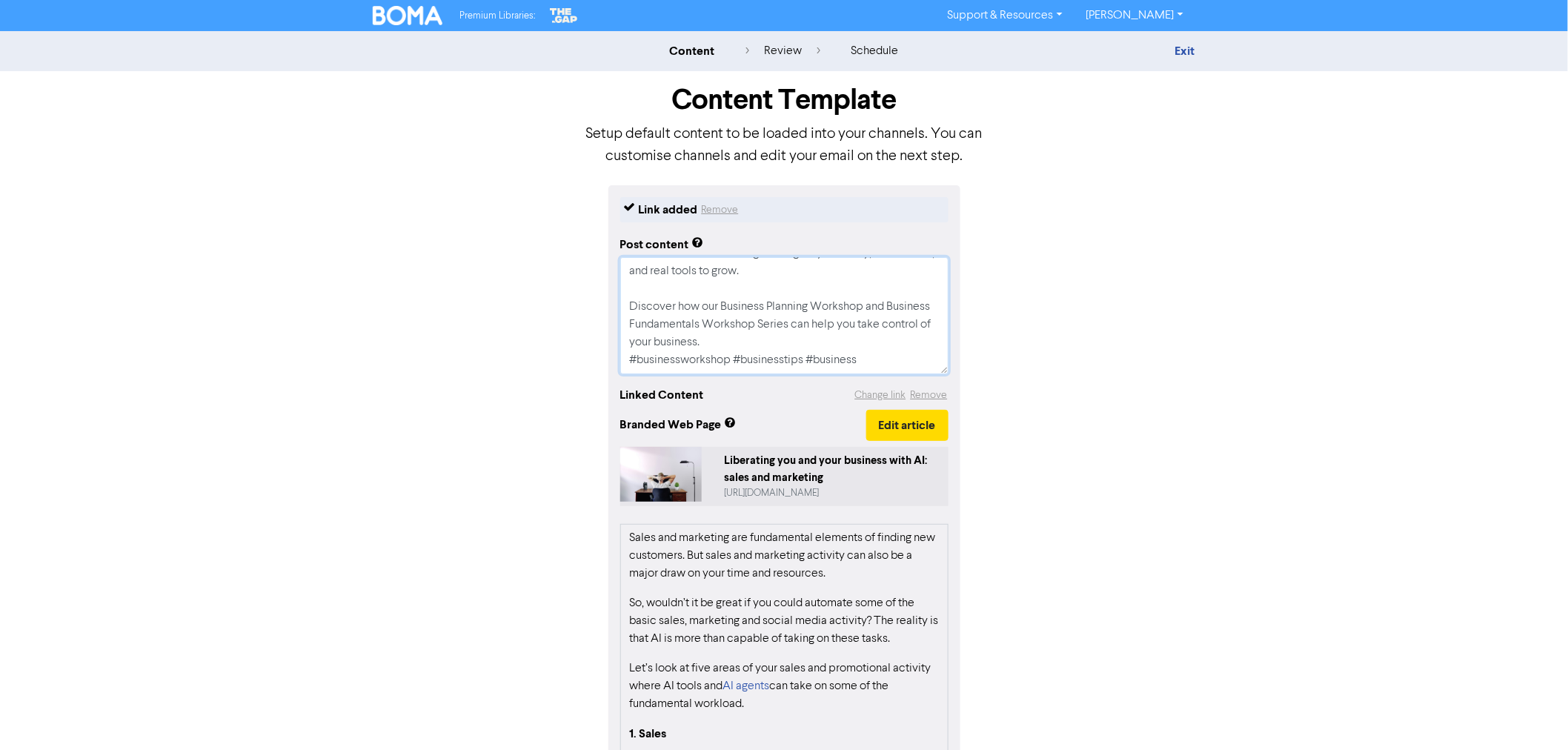
type textarea "Running a business can feel overwhelming — from tax confusion to decision overl…"
type textarea "x"
type textarea "Running a business can feel overwhelming — from tax confusion to decision overl…"
type textarea "x"
type textarea "Running a business can feel overwhelming — from tax confusion to decision overl…"
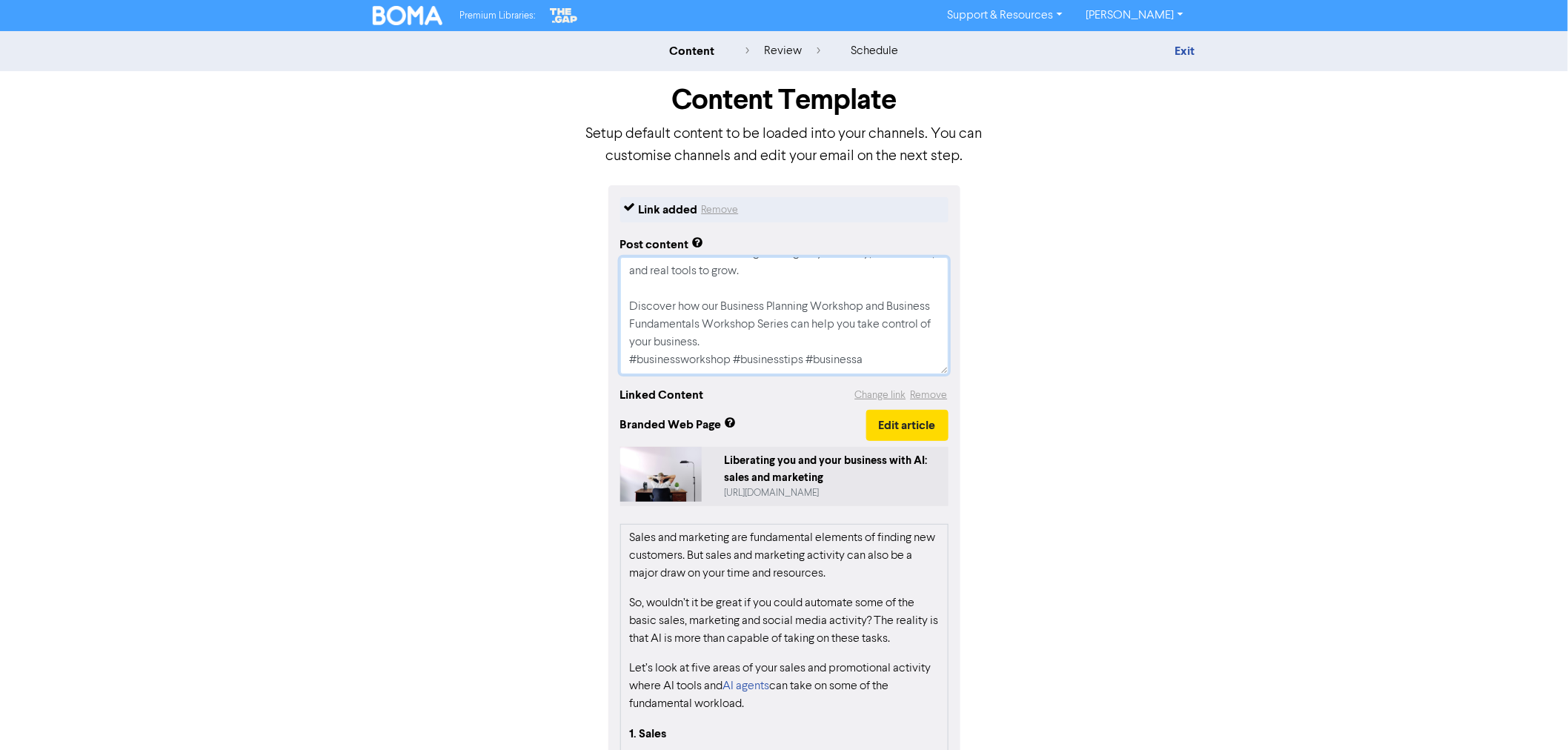
type textarea "x"
type textarea "Running a business can feel overwhelming — from tax confusion to decision overl…"
type textarea "x"
type textarea "Running a business can feel overwhelming — from tax confusion to decision overl…"
type textarea "x"
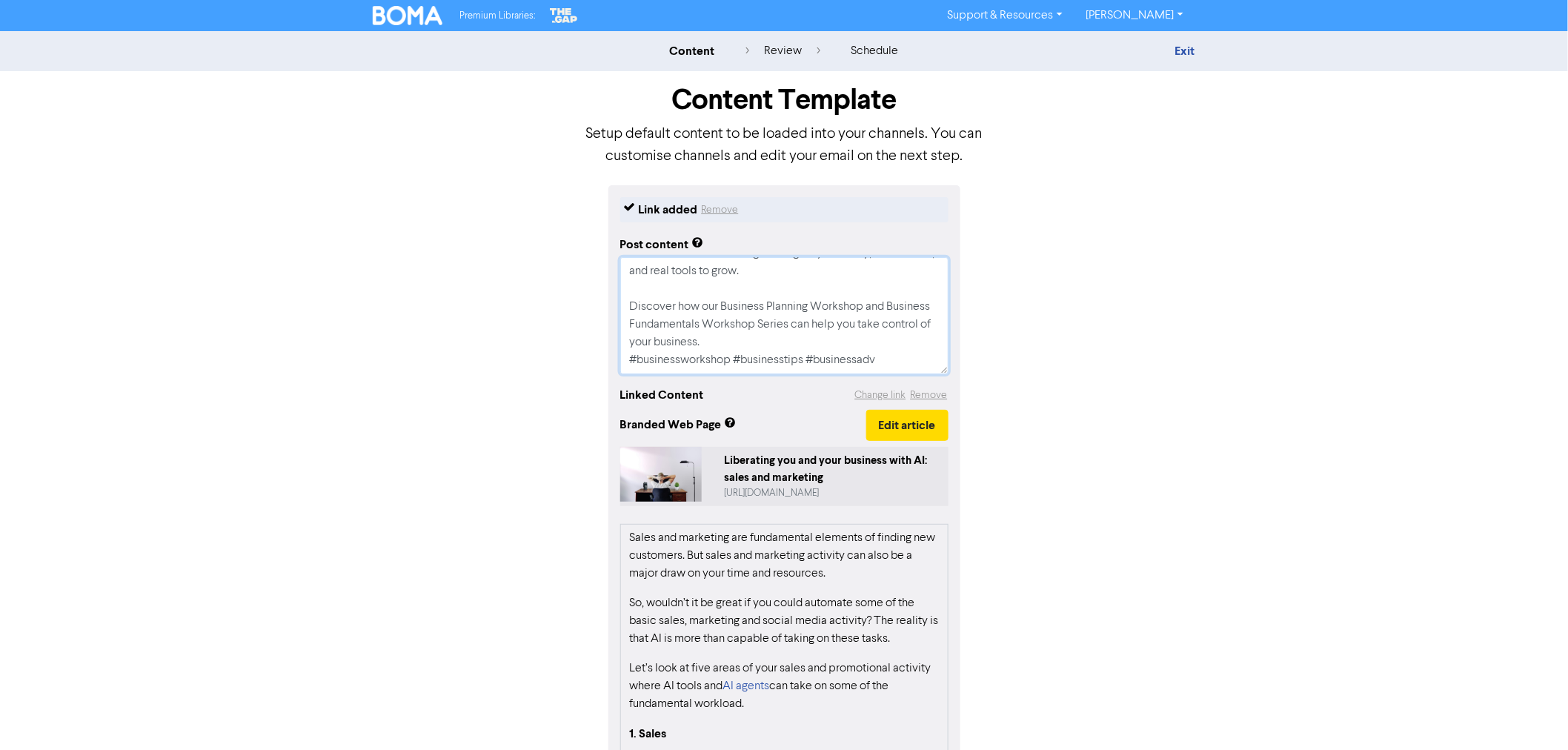
type textarea "Running a business can feel overwhelming — from tax confusion to decision overl…"
type textarea "x"
type textarea "Running a business can feel overwhelming — from tax confusion to decision overl…"
type textarea "x"
type textarea "Running a business can feel overwhelming — from tax confusion to decision overl…"
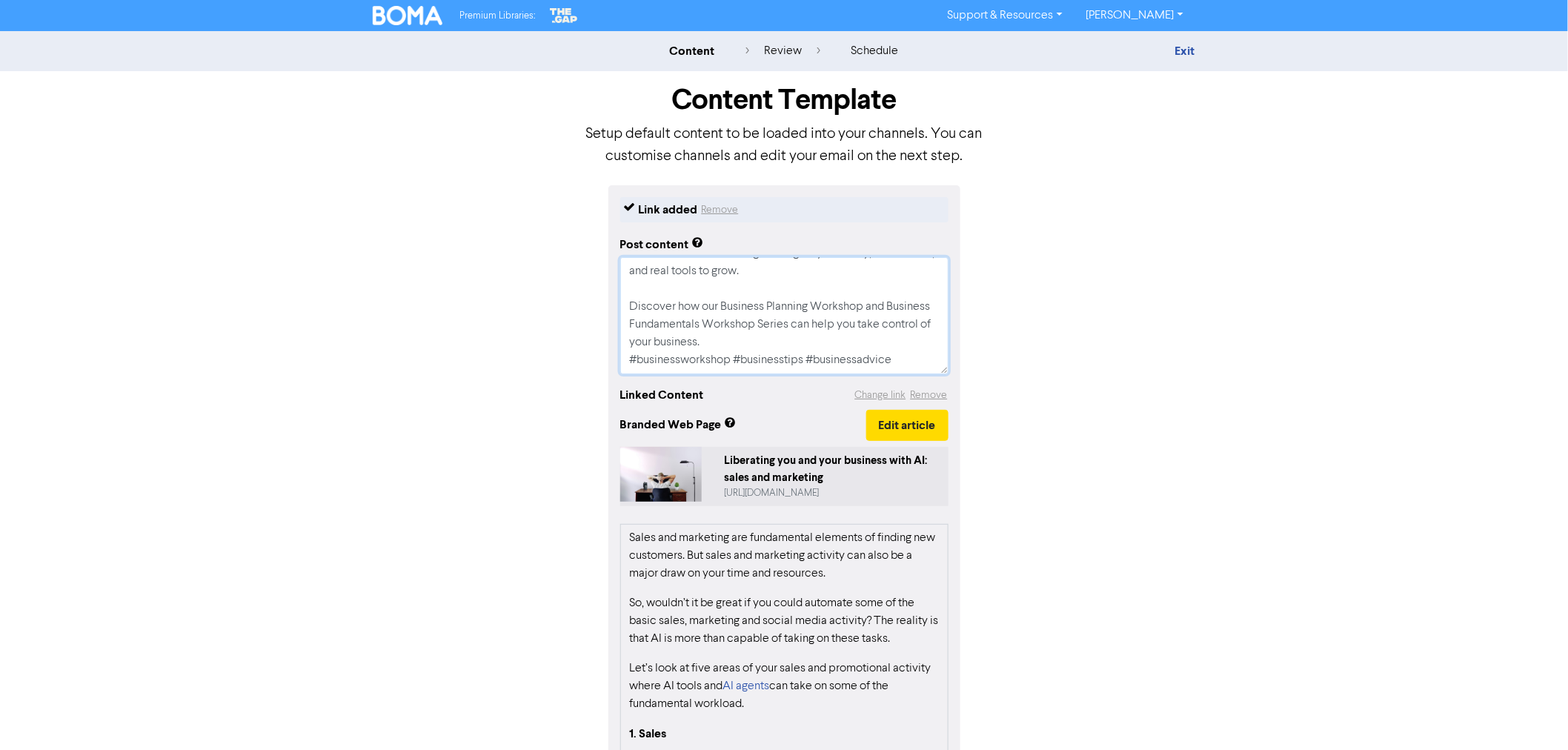
type textarea "x"
type textarea "Running a business can feel overwhelming — from tax confusion to decision overl…"
type textarea "x"
type textarea "Running a business can feel overwhelming — from tax confusion to decision overl…"
click at [791, 329] on textarea "Running a business can feel overwhelming — from tax confusion to decision overl…" at bounding box center [785, 315] width 329 height 117
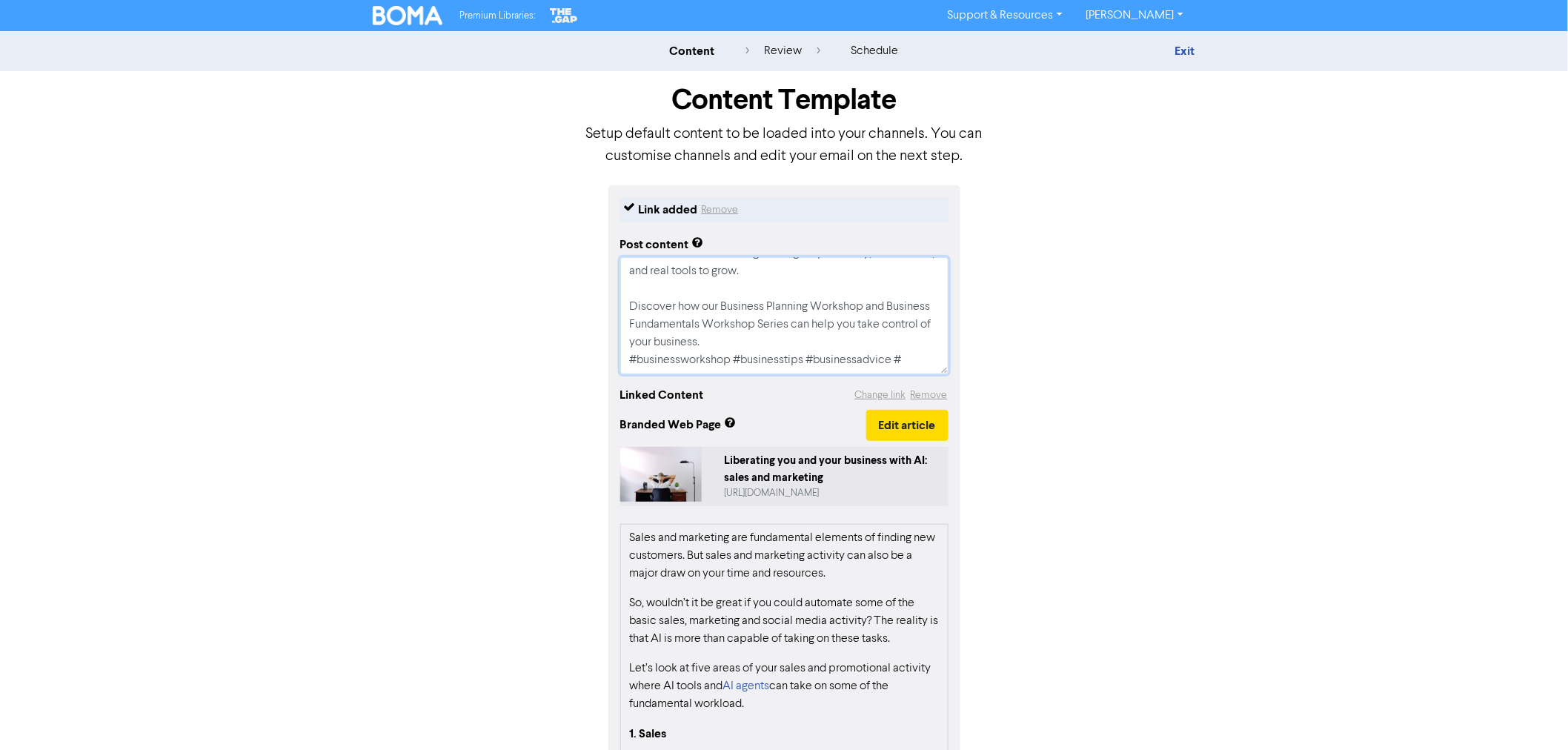
type textarea "x"
click at [914, 363] on textarea "Running a business can feel overwhelming — from tax confusion to decision overl…" at bounding box center [785, 315] width 329 height 117
type textarea "Running a business can feel overwhelming — from tax confusion to decision overl…"
click at [888, 396] on button "Change link" at bounding box center [880, 395] width 53 height 17
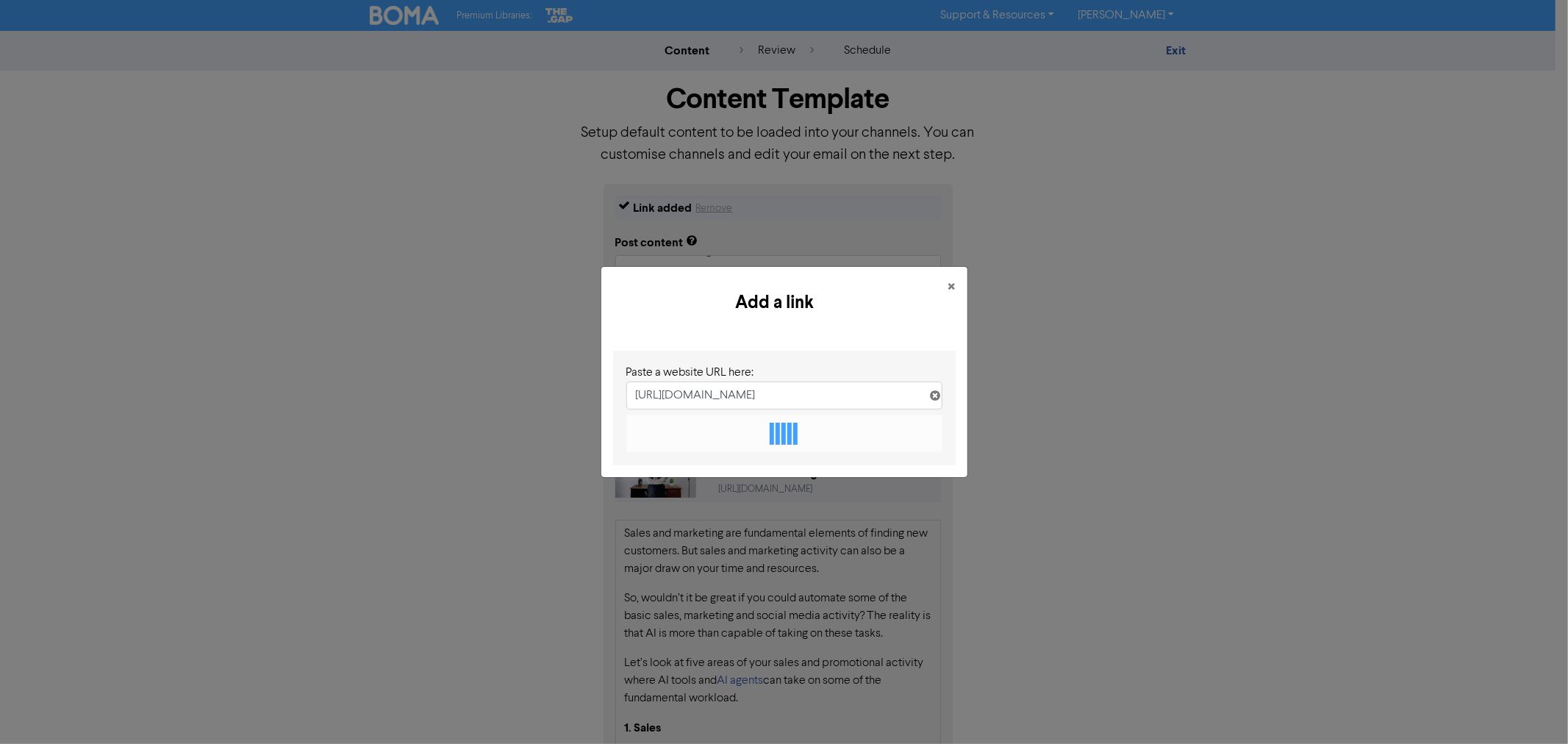
scroll to position [0, 63]
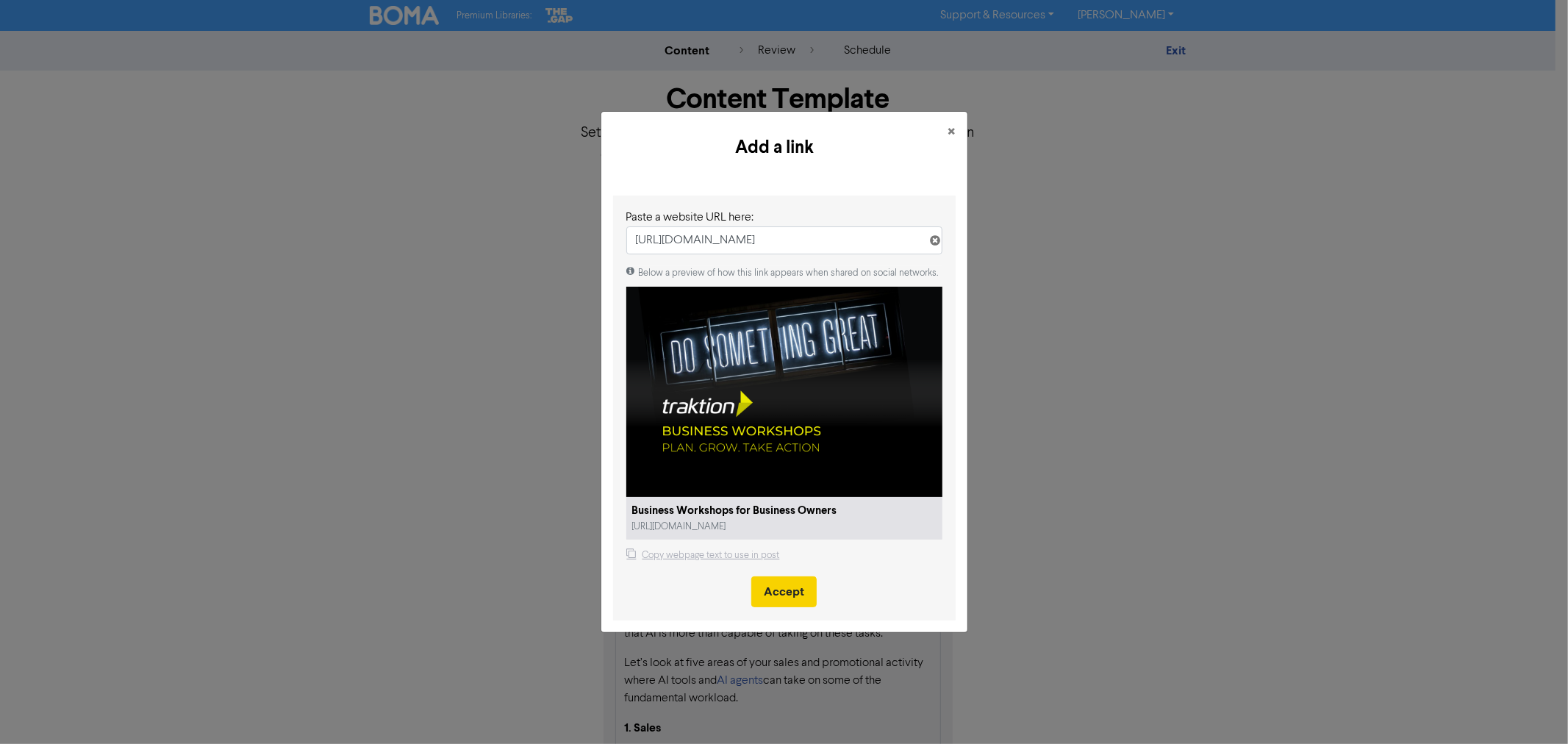
type input "[URL][DOMAIN_NAME]"
click at [785, 593] on button "Accept" at bounding box center [783, 592] width 65 height 31
type textarea "x"
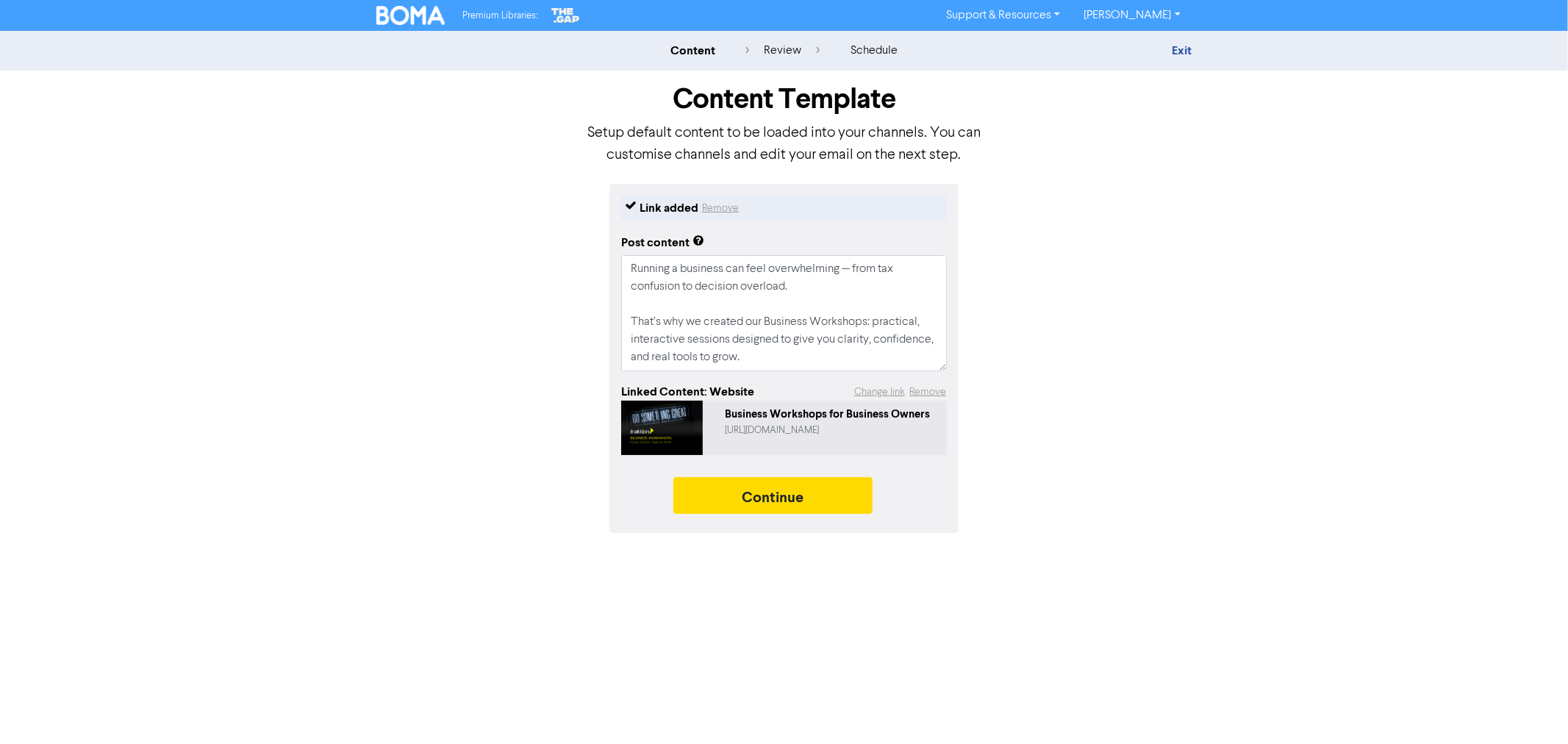
scroll to position [82, 0]
click at [790, 346] on textarea "Running a business can feel overwhelming — from tax confusion to decision overl…" at bounding box center [784, 313] width 326 height 116
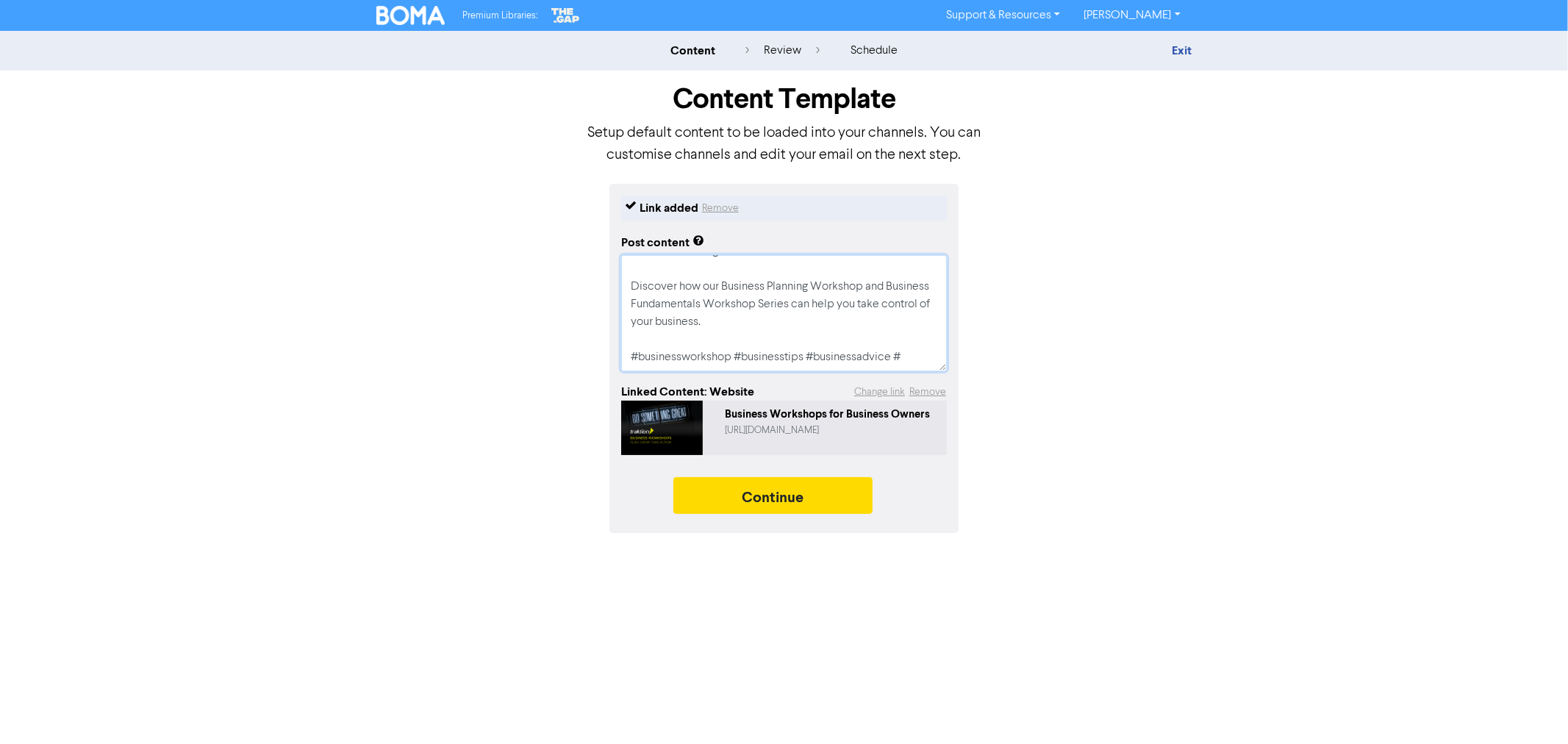
scroll to position [123, 0]
type textarea "x"
type textarea "Running a business can feel overwhelming — from tax confusion to decision overl…"
type textarea "x"
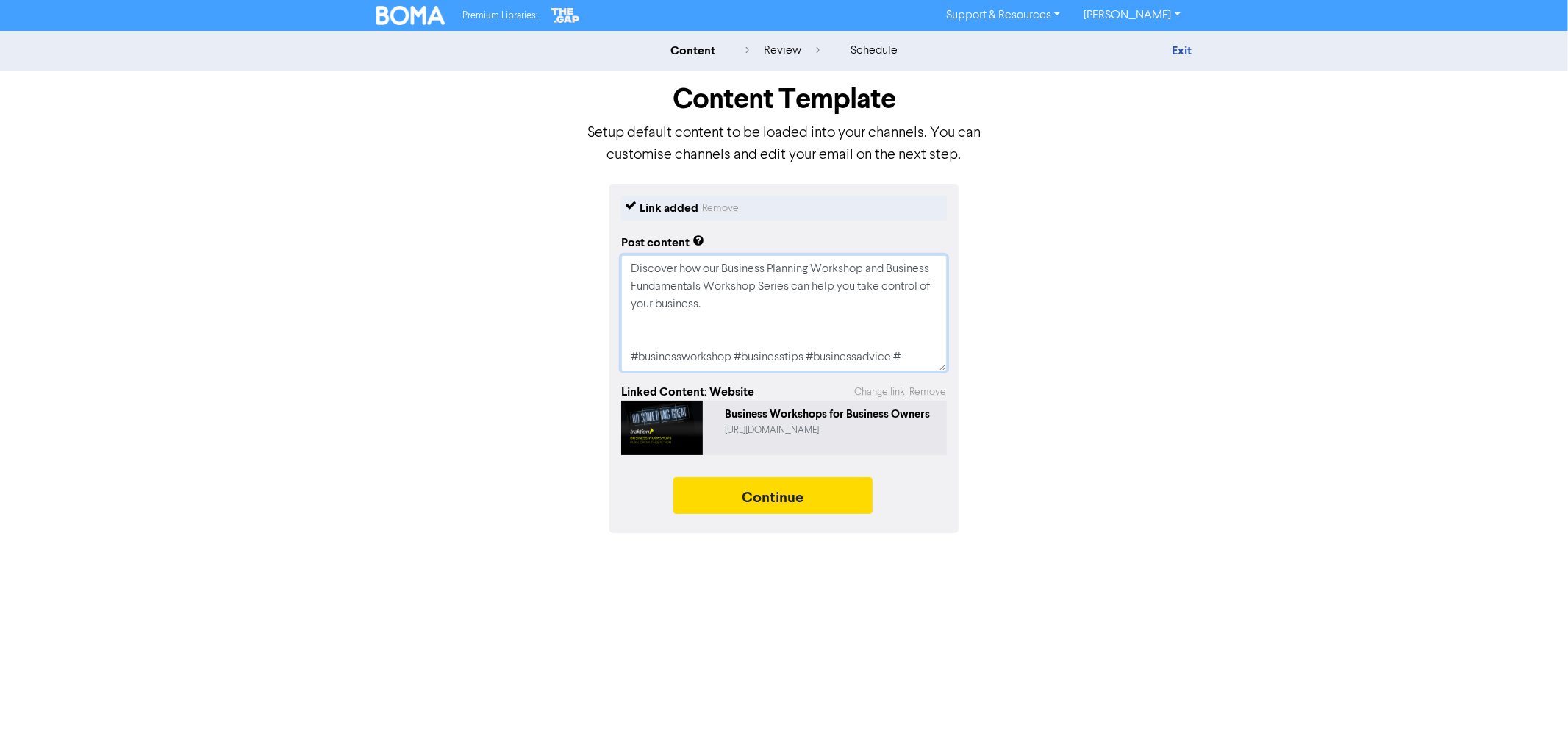
type textarea "Running a business can feel overwhelming — from tax confusion to decision overl…"
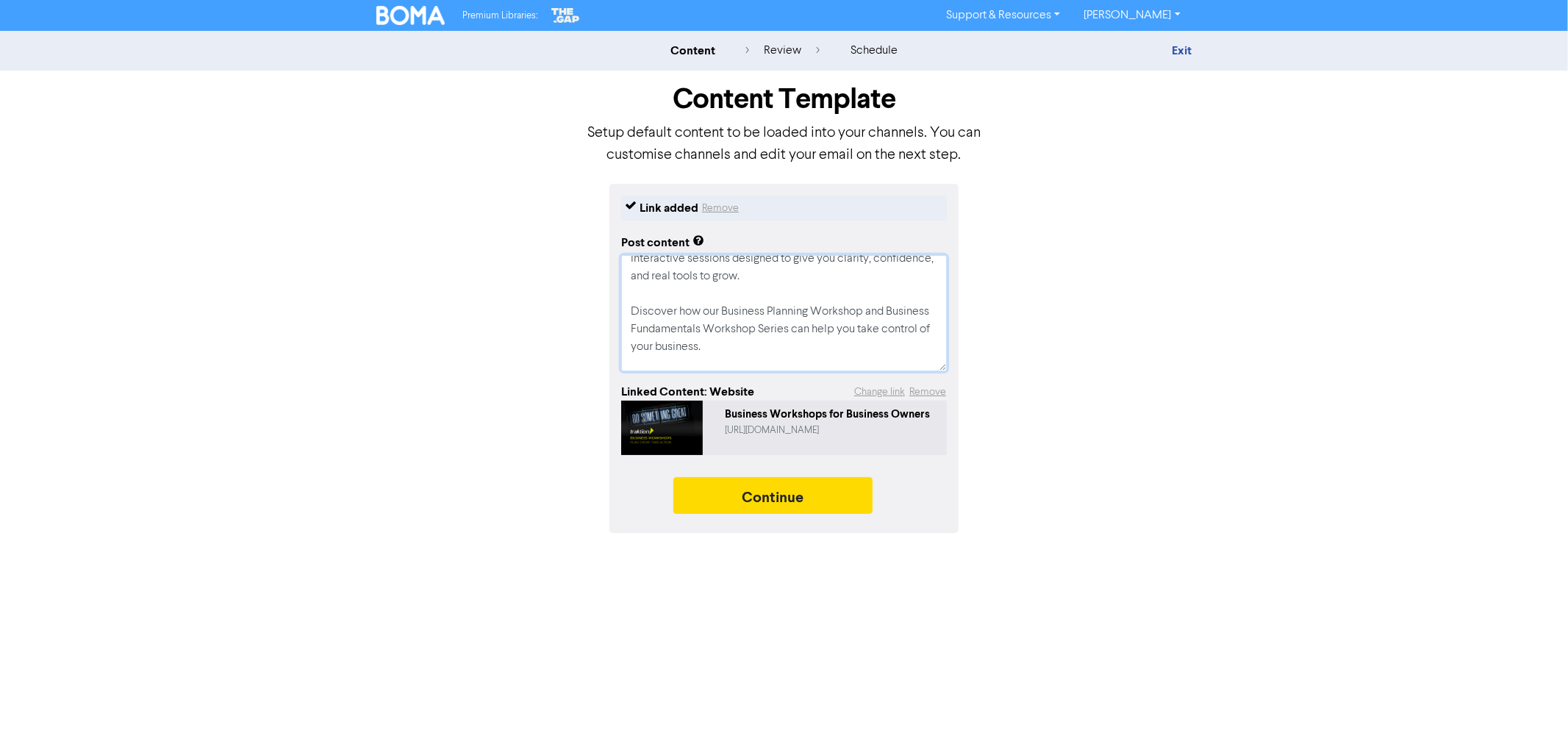
scroll to position [82, 0]
type textarea "x"
type textarea "Running a business can feel overwhelming — from tax confusion to decision overl…"
type textarea "x"
type textarea "Running a business can feel overwhelming — from tax confusion to decision overl…"
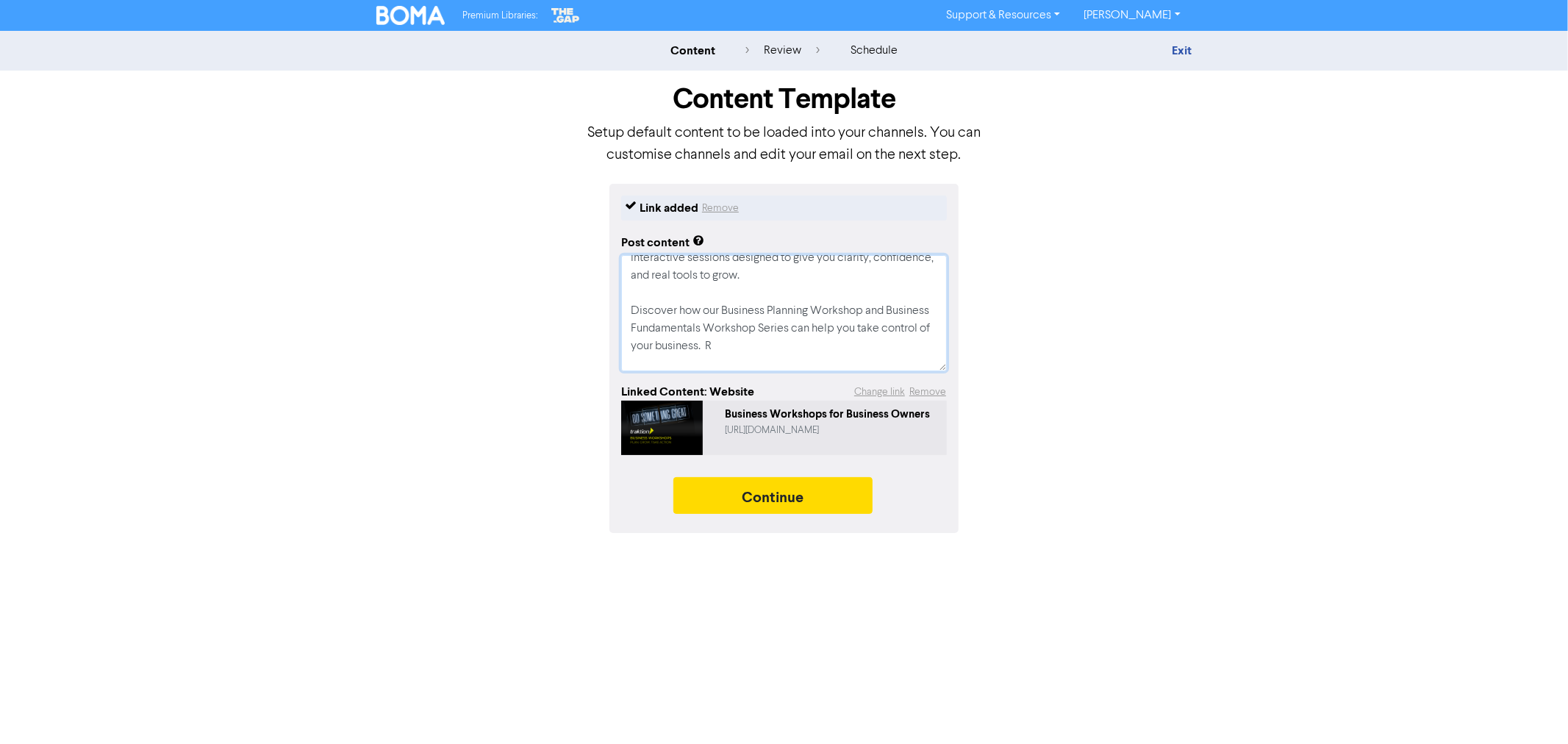
type textarea "x"
type textarea "Running a business can feel overwhelming — from tax confusion to decision overl…"
type textarea "x"
type textarea "Running a business can feel overwhelming — from tax confusion to decision overl…"
type textarea "x"
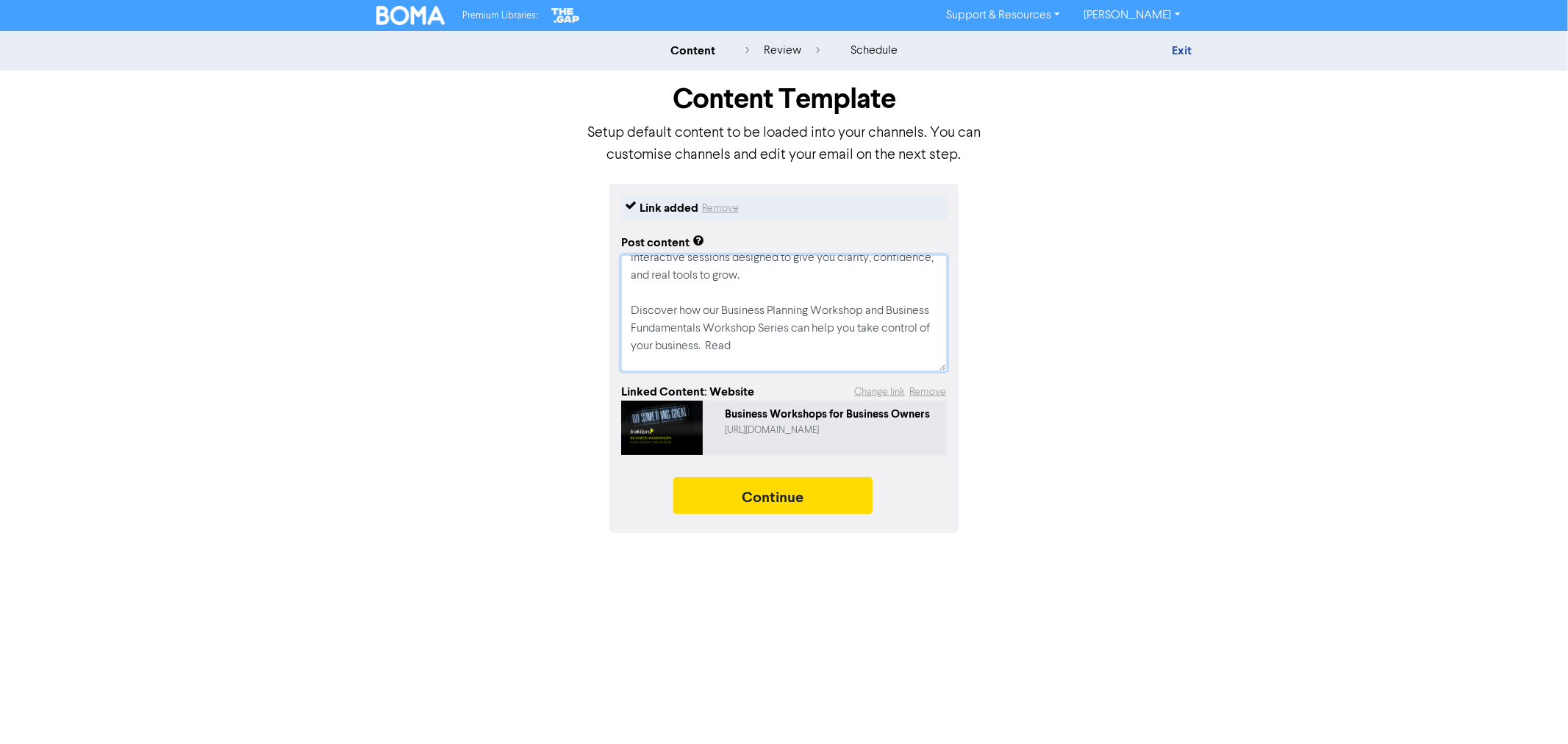
type textarea "Running a business can feel overwhelming — from tax confusion to decision overl…"
type textarea "x"
type textarea "Running a business can feel overwhelming — from tax confusion to decision overl…"
type textarea "x"
type textarea "Running a business can feel overwhelming — from tax confusion to decision overl…"
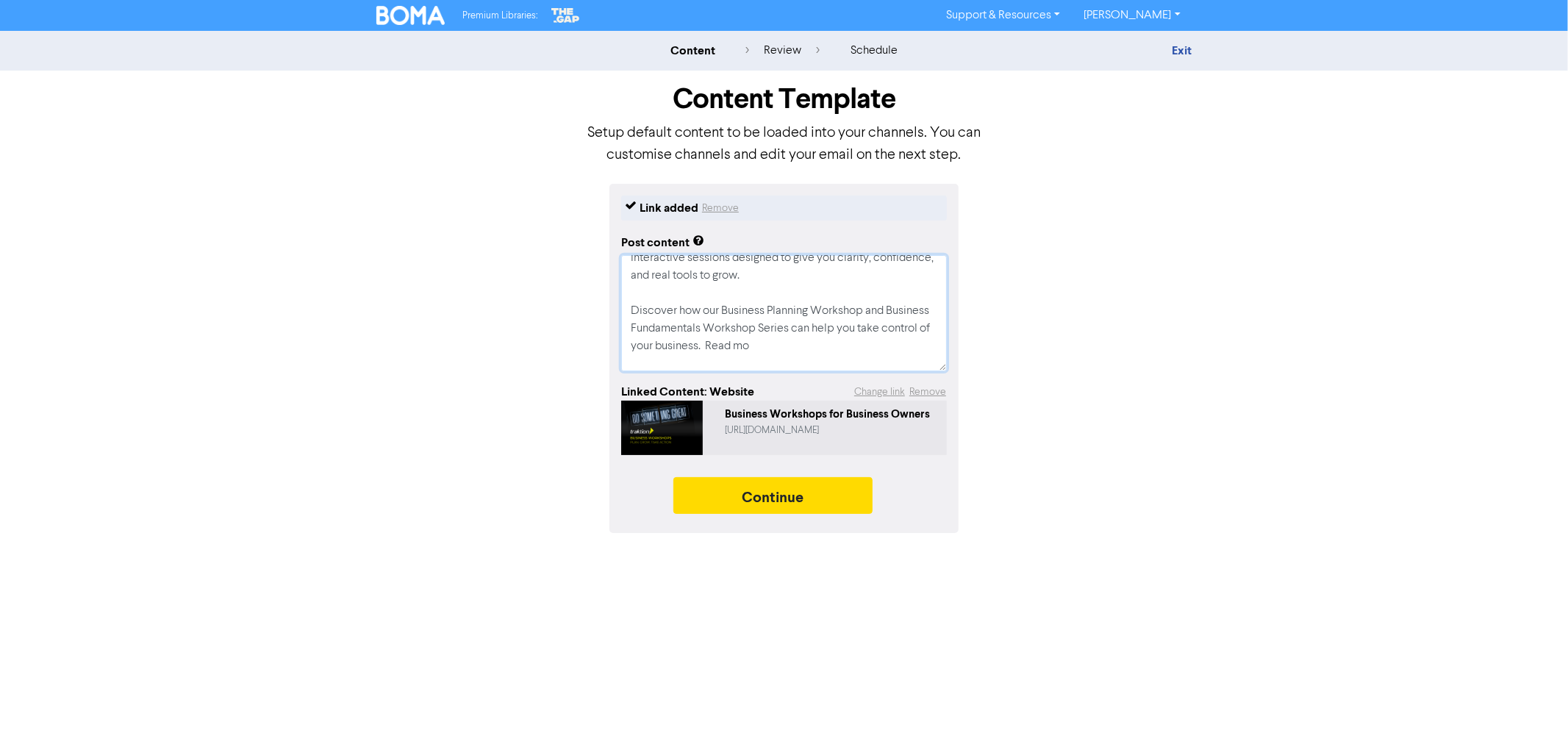
type textarea "x"
type textarea "Running a business can feel overwhelming — from tax confusion to decision overl…"
type textarea "x"
type textarea "Running a business can feel overwhelming — from tax confusion to decision overl…"
type textarea "x"
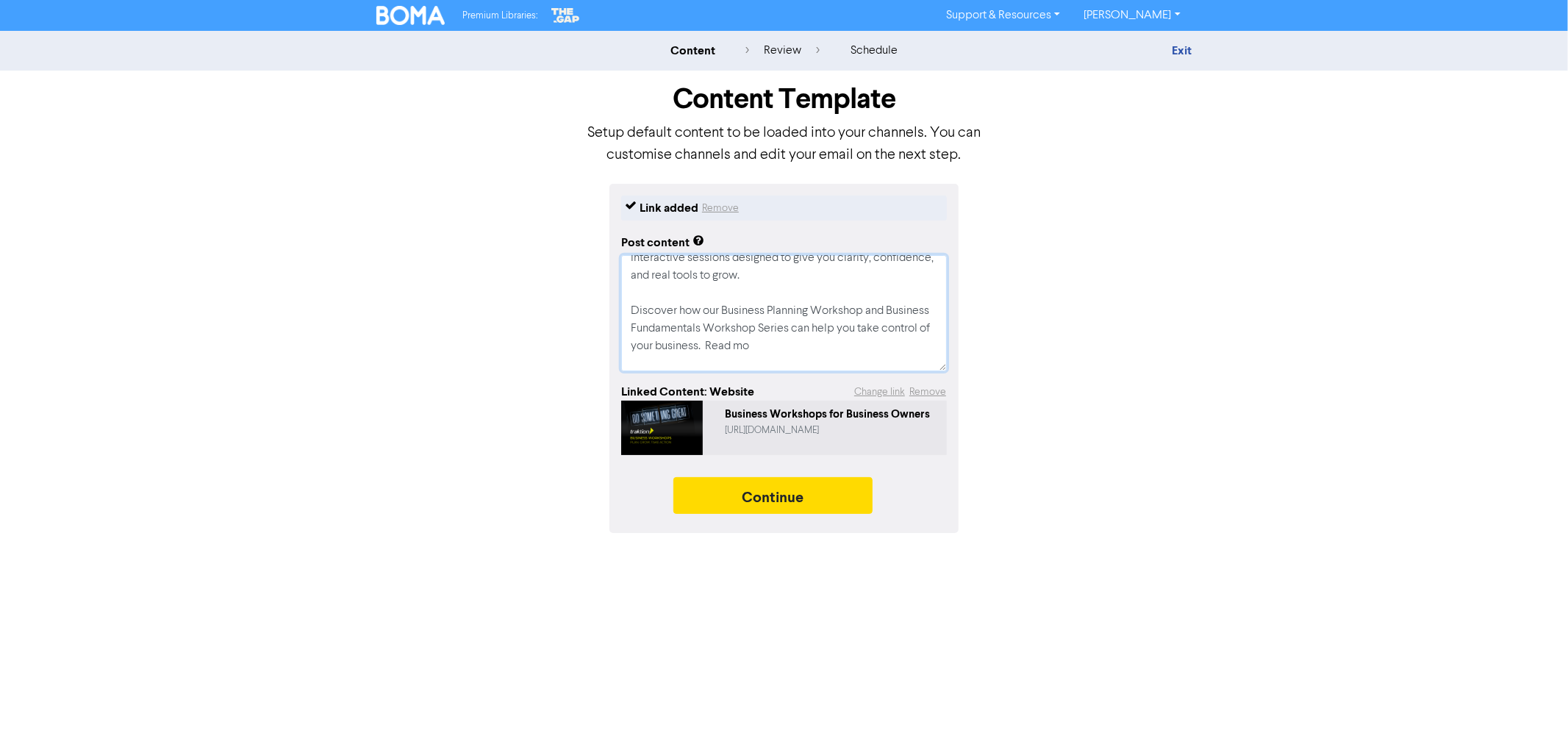
type textarea "Running a business can feel overwhelming — from tax confusion to decision overl…"
type textarea "x"
type textarea "Running a business can feel overwhelming — from tax confusion to decision overl…"
type textarea "x"
type textarea "Running a business can feel overwhelming — from tax confusion to decision overl…"
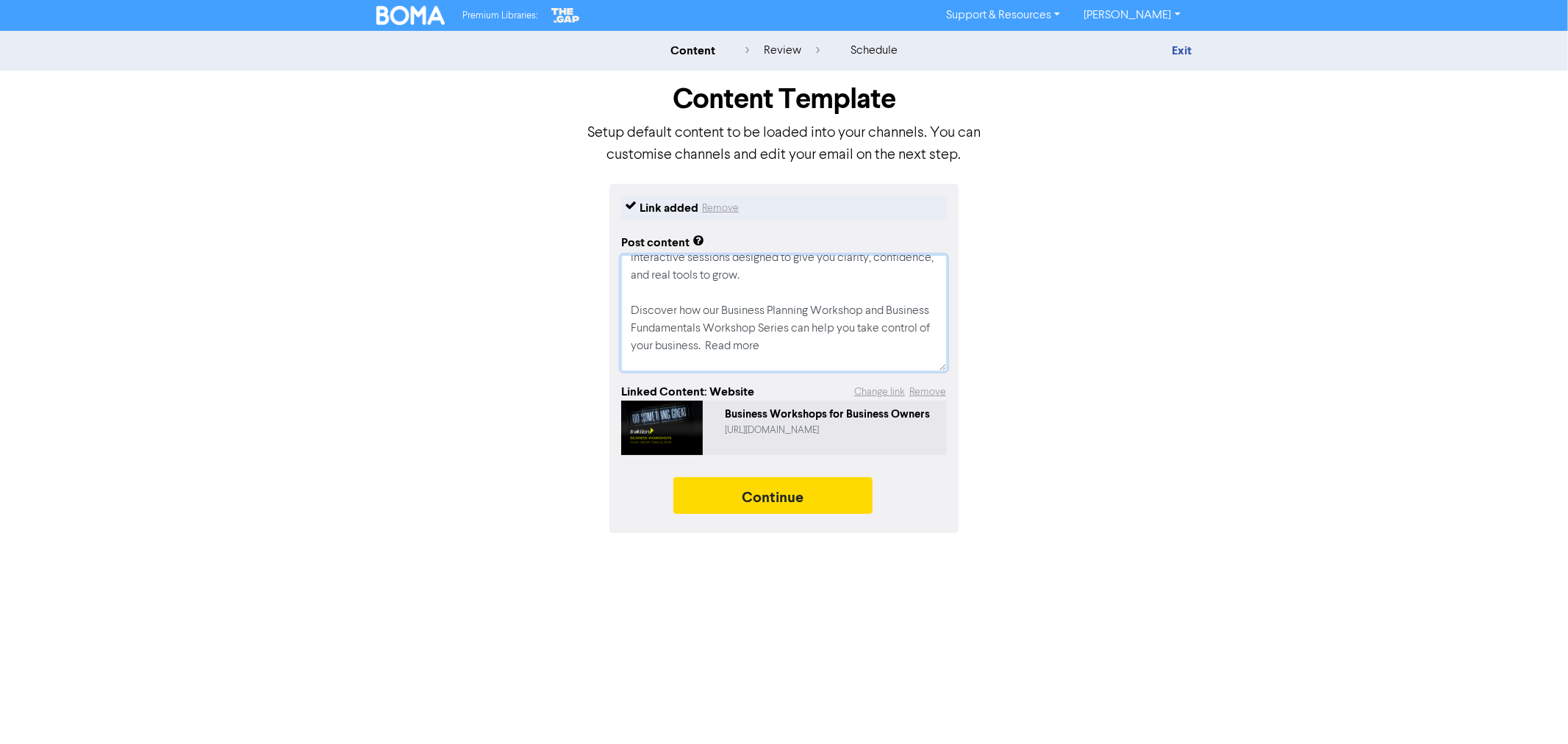
type textarea "x"
type textarea "Running a business can feel overwhelming — from tax confusion to decision overl…"
type textarea "x"
type textarea "Running a business can feel overwhelming — from tax confusion to decision overl…"
drag, startPoint x: 812, startPoint y: 343, endPoint x: 853, endPoint y: 343, distance: 41.0
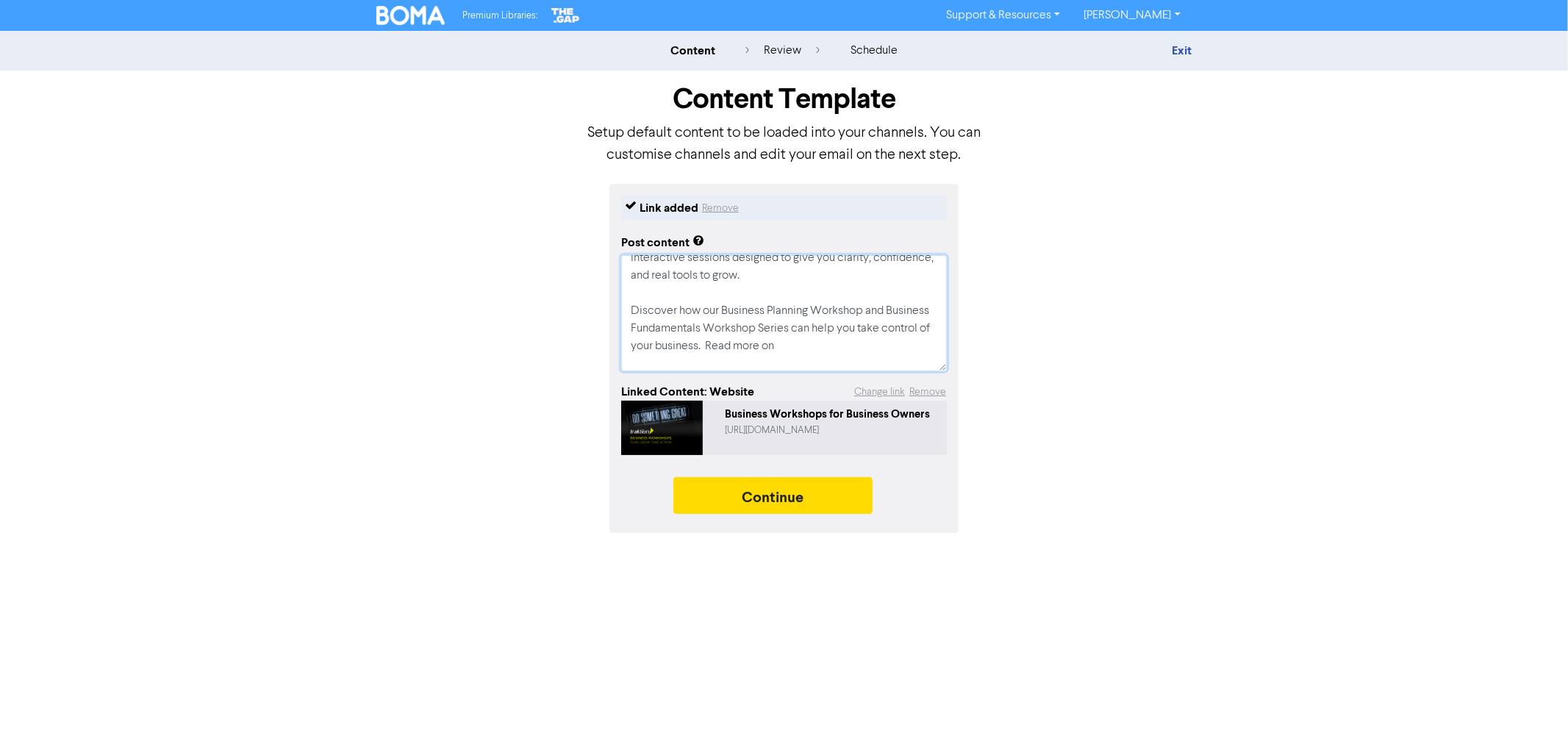
click at [853, 343] on textarea "Running a business can feel overwhelming — from tax confusion to decision overl…" at bounding box center [784, 313] width 326 height 116
type textarea "x"
type textarea "Running a business can feel overwhelming — from tax confusion to decision overl…"
type textarea "x"
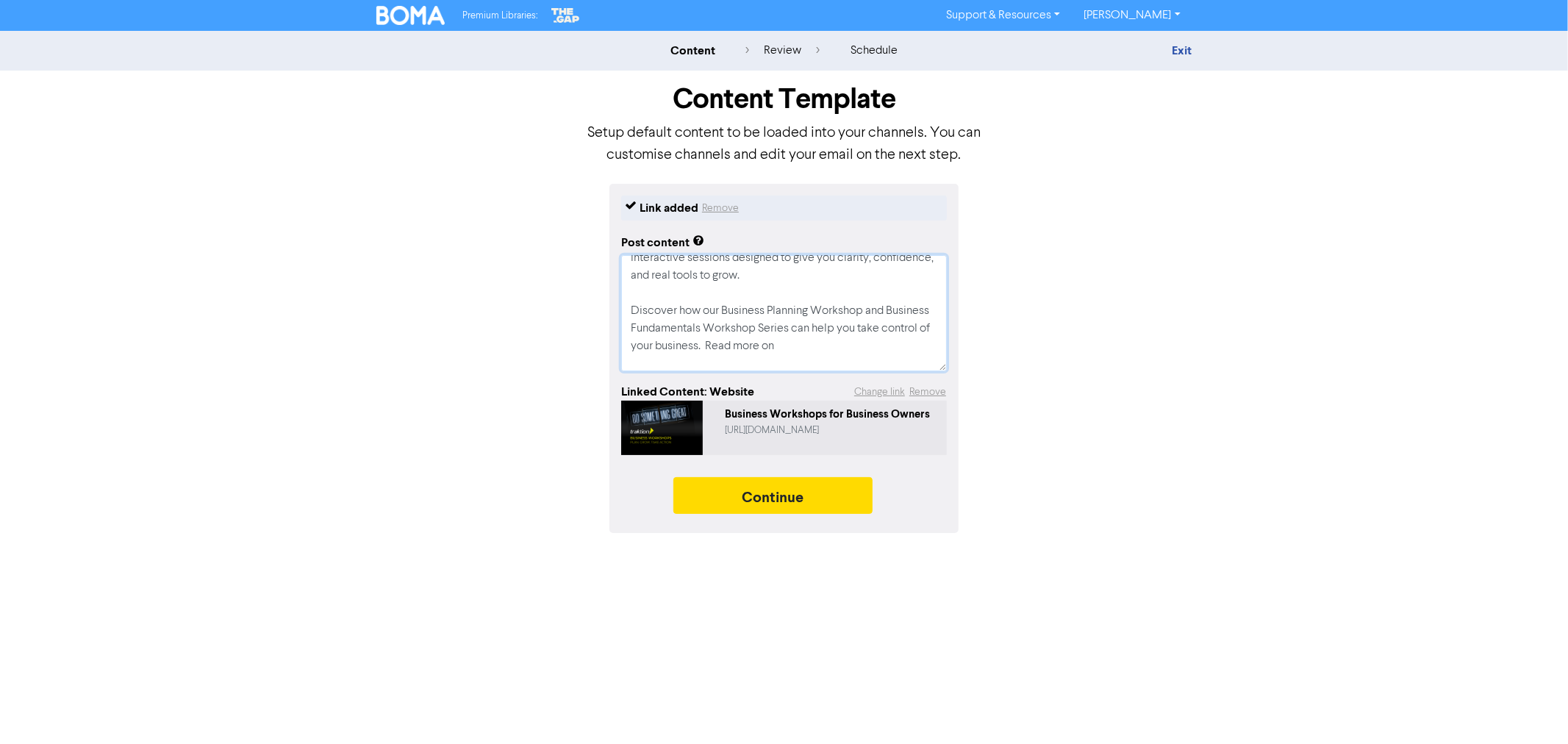
type textarea "Running a business can feel overwhelming — from tax confusion to decision overl…"
type textarea "x"
type textarea "Running a business can feel overwhelming — from tax confusion to decision overl…"
type textarea "x"
type textarea "Running a business can feel overwhelming — from tax confusion to decision overl…"
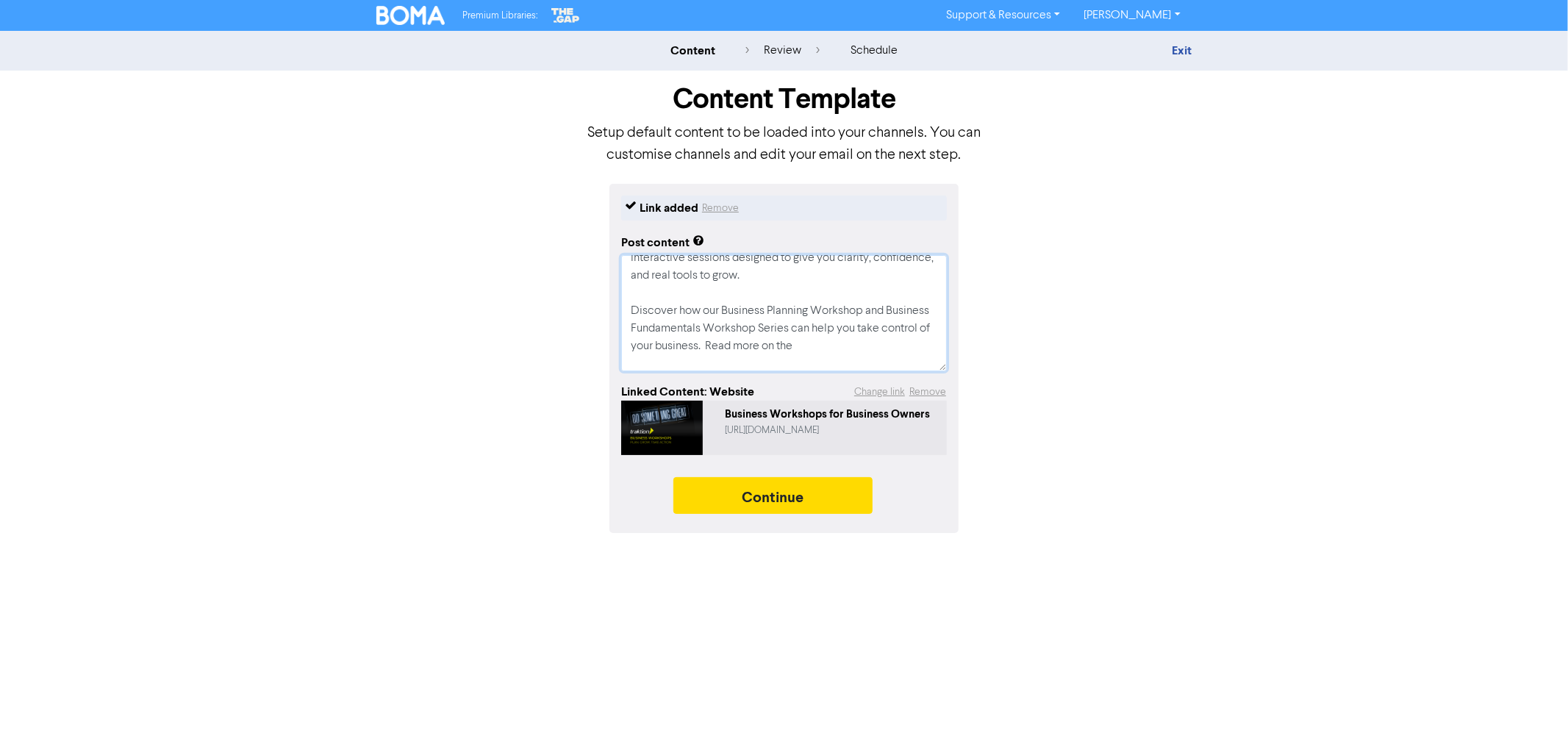
type textarea "x"
type textarea "Running a business can feel overwhelming — from tax confusion to decision overl…"
type textarea "x"
type textarea "Running a business can feel overwhelming — from tax confusion to decision overl…"
type textarea "x"
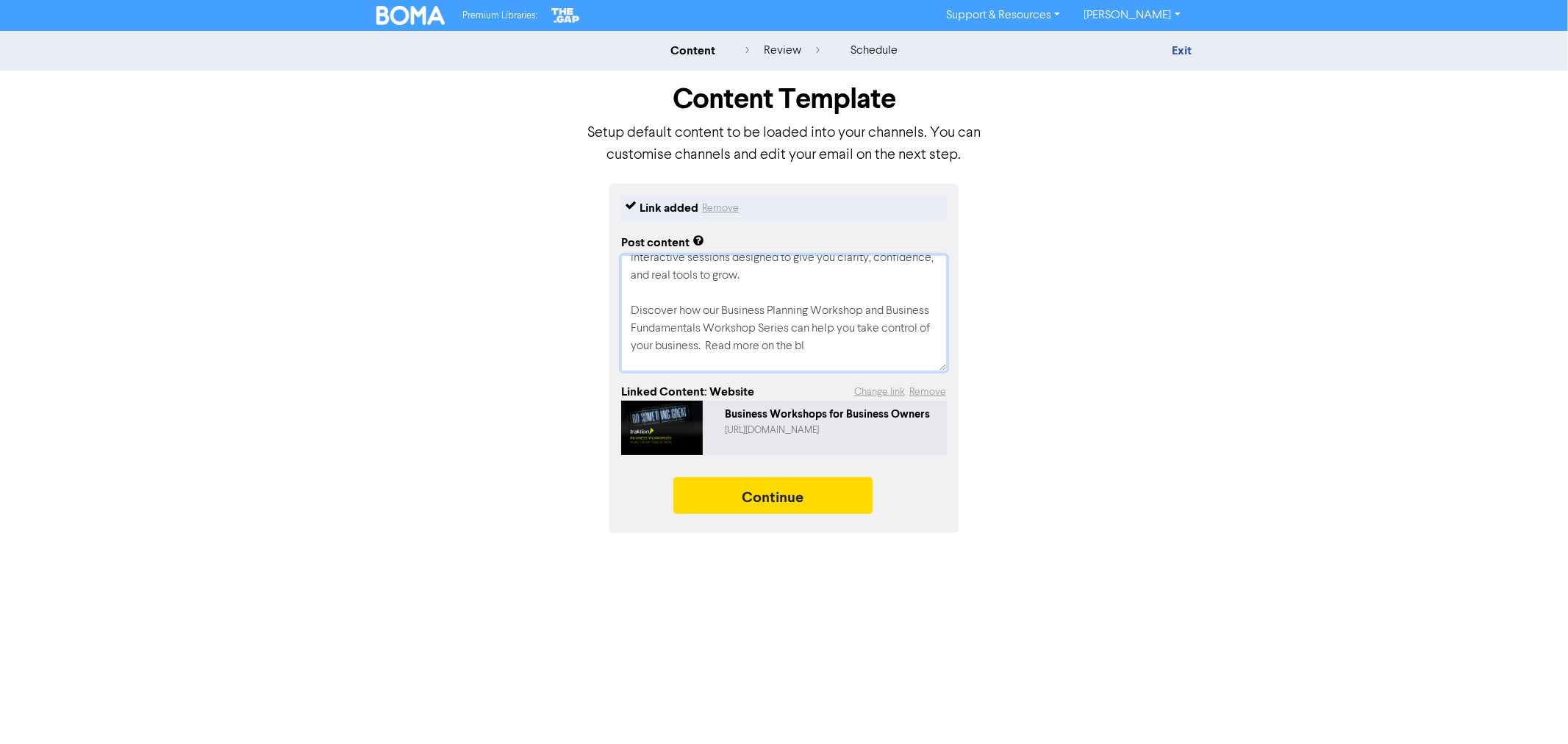
type textarea "Running a business can feel overwhelming — from tax confusion to decision overl…"
type textarea "x"
type textarea "Running a business can feel overwhelming — from tax confusion to decision overl…"
type textarea "x"
type textarea "Running a business can feel overwhelming — from tax confusion to decision overl…"
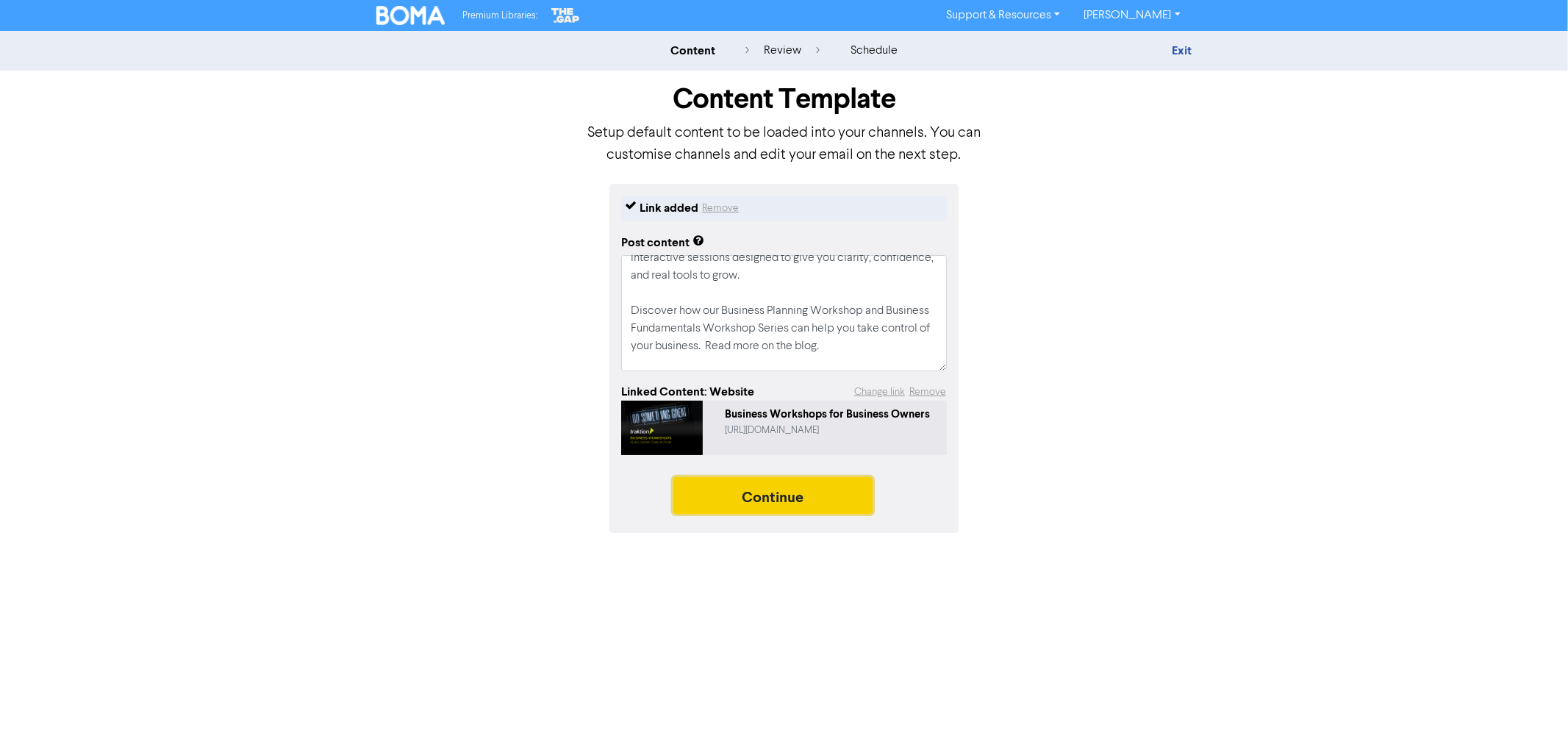
click at [758, 498] on button "Continue" at bounding box center [773, 495] width 200 height 37
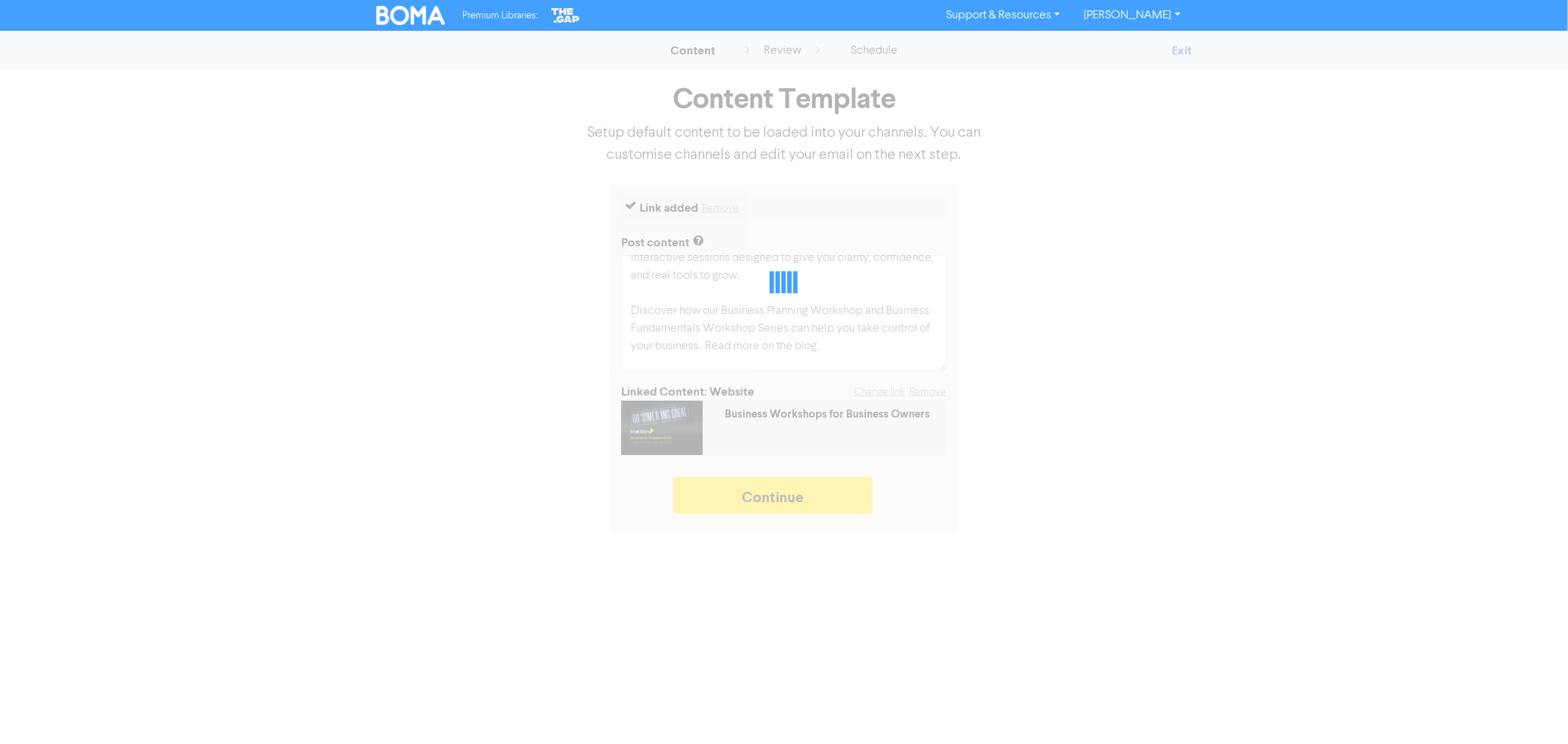
type textarea "x"
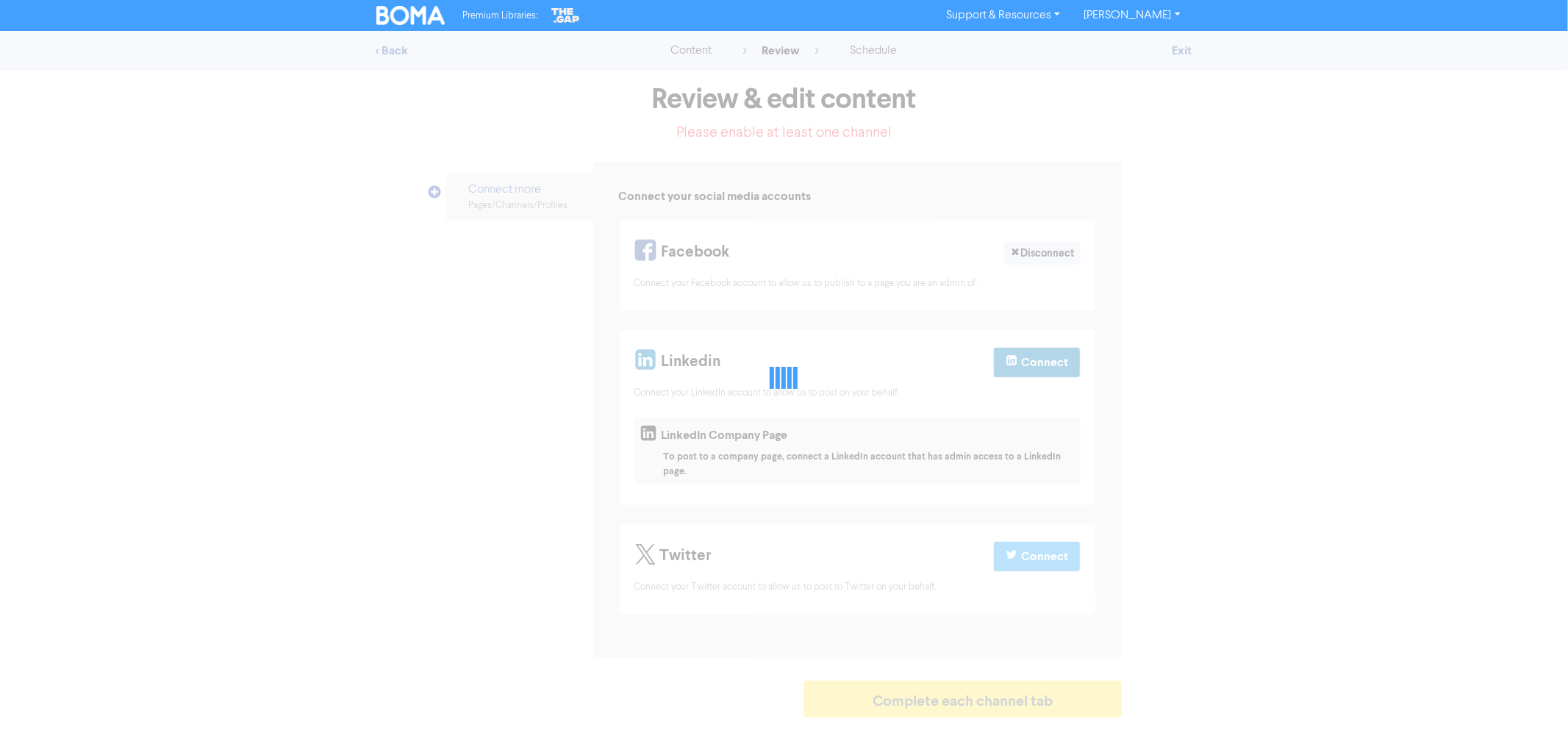
select select "LEARN_MORE"
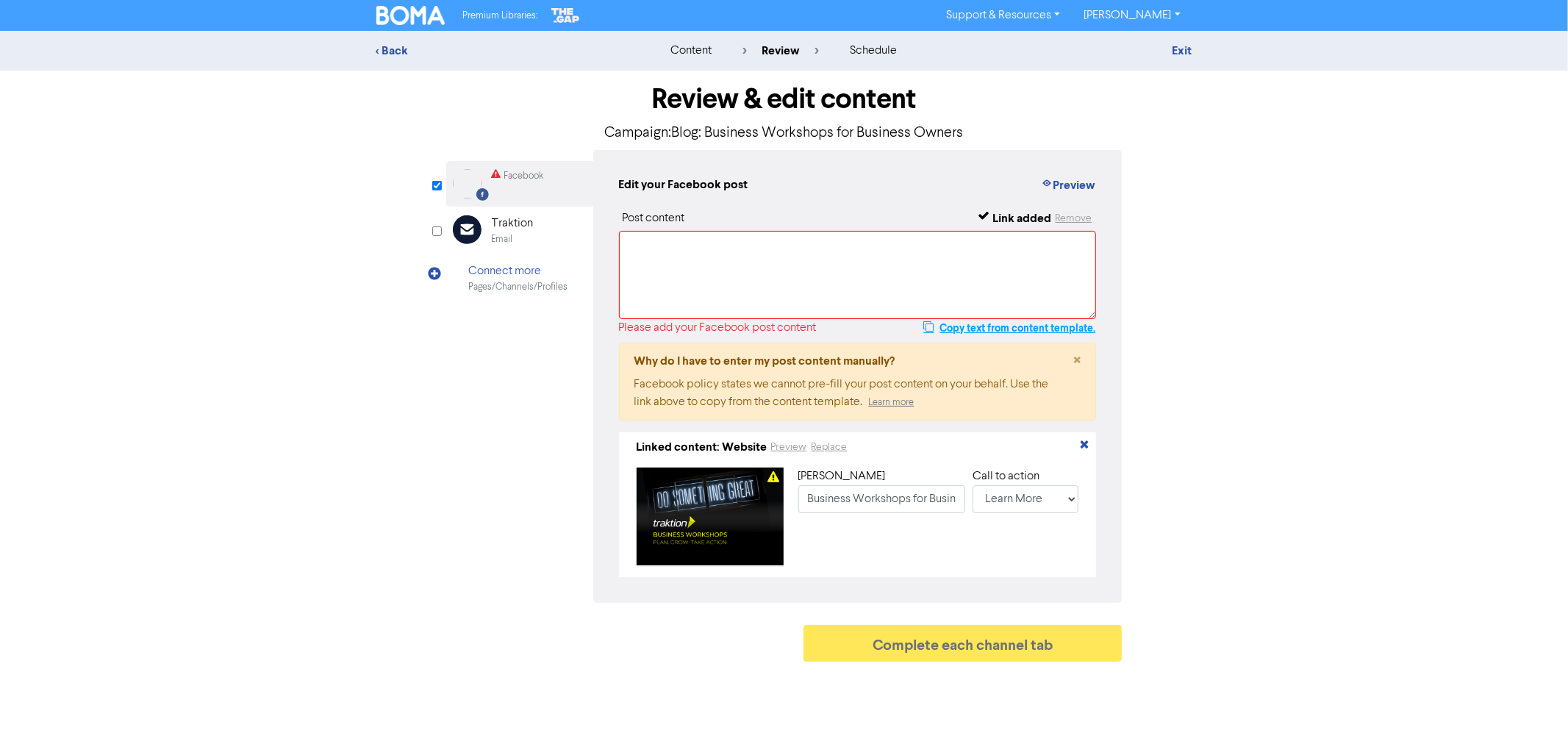
click at [1024, 326] on button "Copy text from content template." at bounding box center [1009, 328] width 174 height 18
click at [697, 263] on textarea at bounding box center [858, 274] width 478 height 88
paste textarea "Running a business can feel overwhelming — from tax confusion to decision overl…"
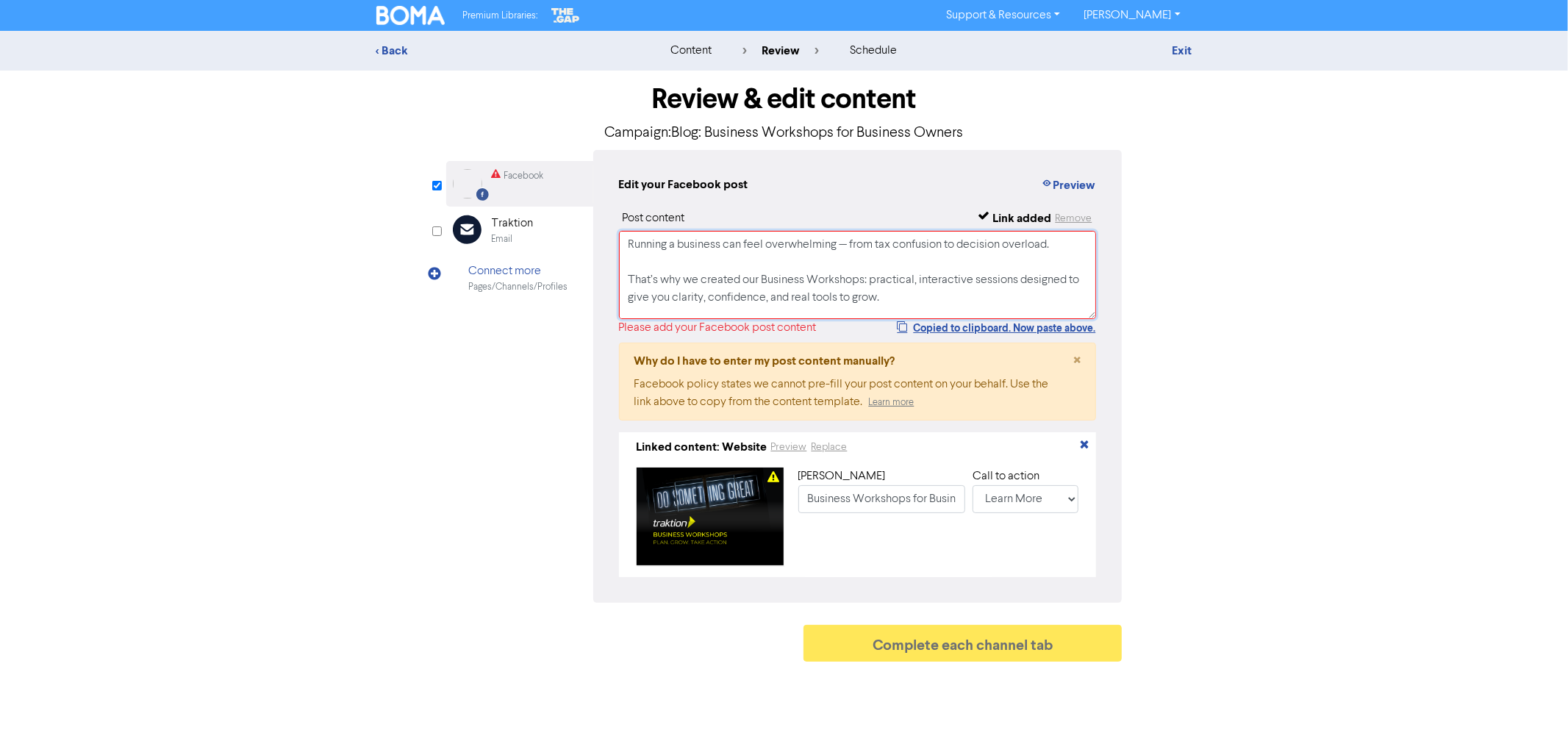
scroll to position [75, 0]
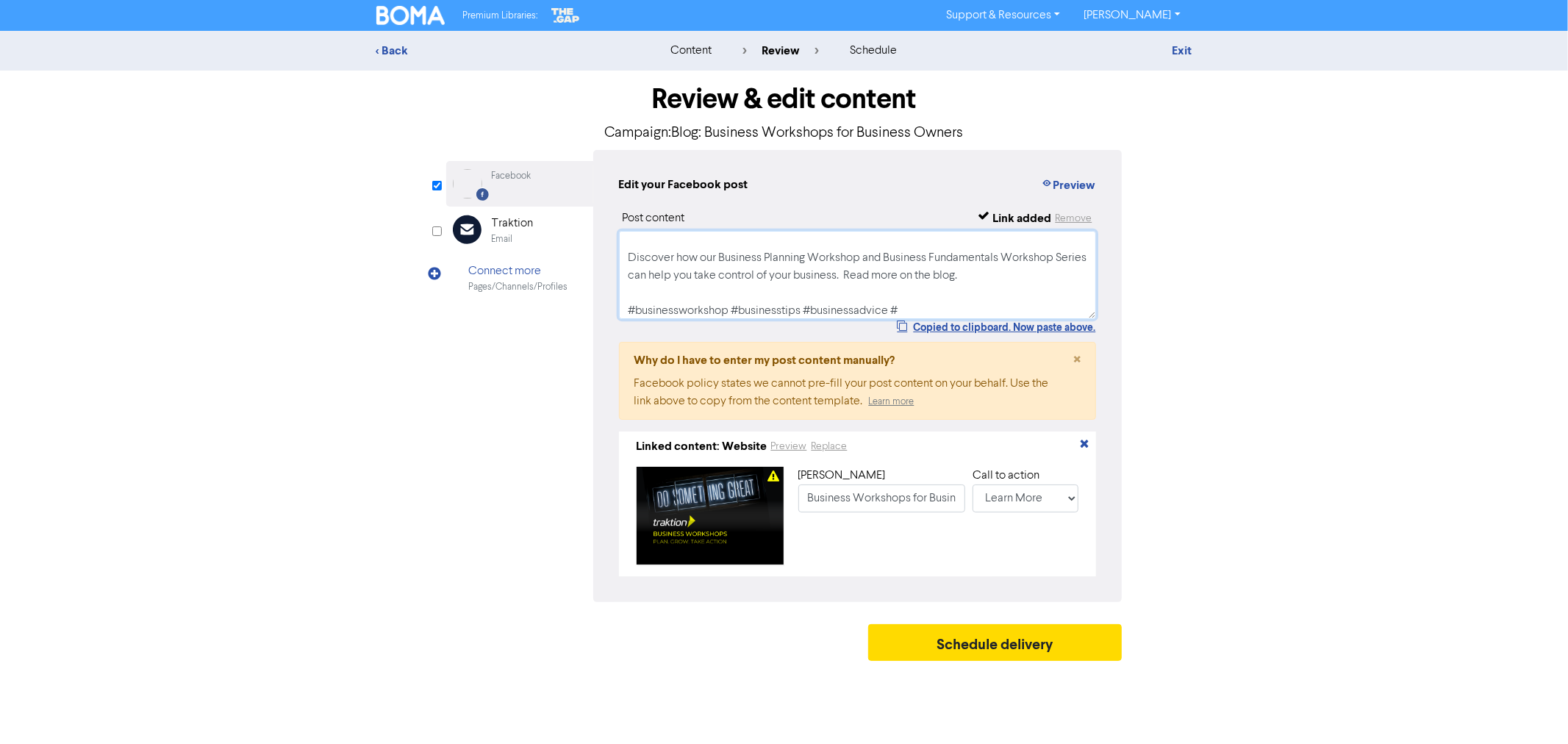
type textarea "Running a business can feel overwhelming — from tax confusion to decision overl…"
click at [1279, 300] on div "< Back content review schedule Exit Review & edit content Campaign: Blog: Busin…" at bounding box center [784, 349] width 1568 height 637
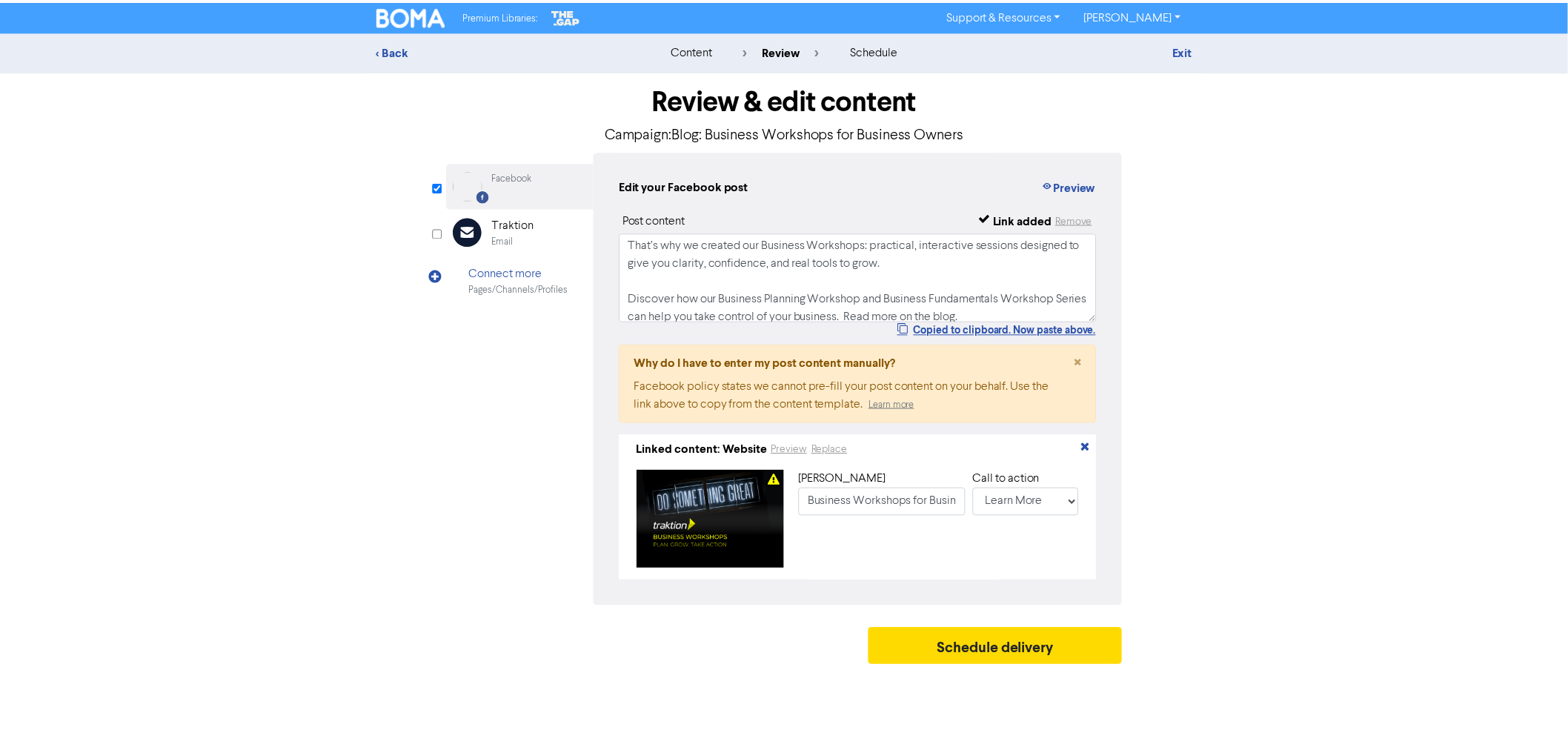
scroll to position [0, 0]
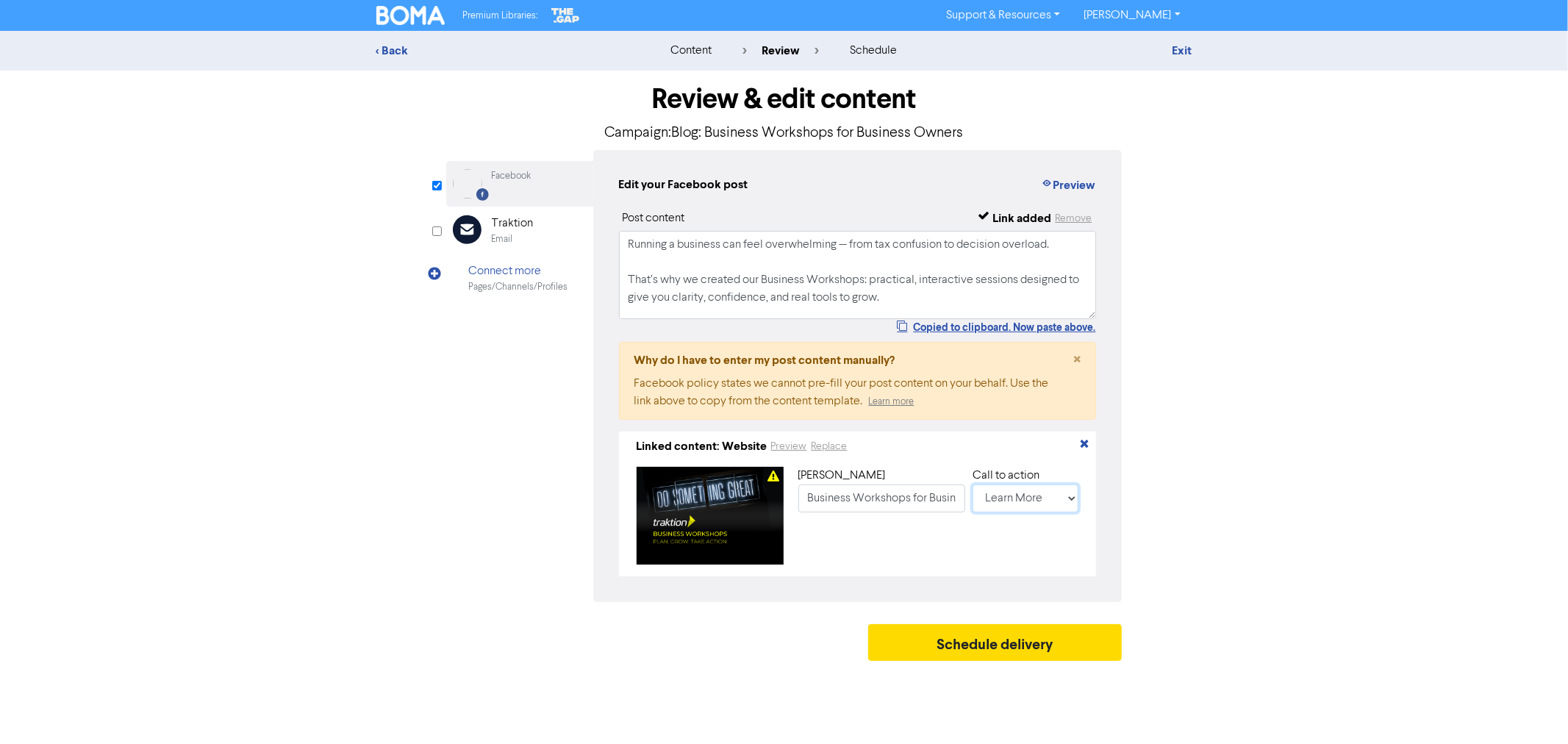
click at [1074, 495] on select "No Button Shop Now Apply Now Book Now Buy Now Contact Us Download Learn More Se…" at bounding box center [1026, 498] width 107 height 28
click at [1175, 564] on div "Review & edit content Campaign: Blog: Business Workshops for Business Owners Fa…" at bounding box center [784, 369] width 838 height 598
click at [995, 668] on div "Schedule delivery" at bounding box center [784, 647] width 676 height 45
click at [1004, 651] on button "Schedule delivery" at bounding box center [996, 642] width 255 height 37
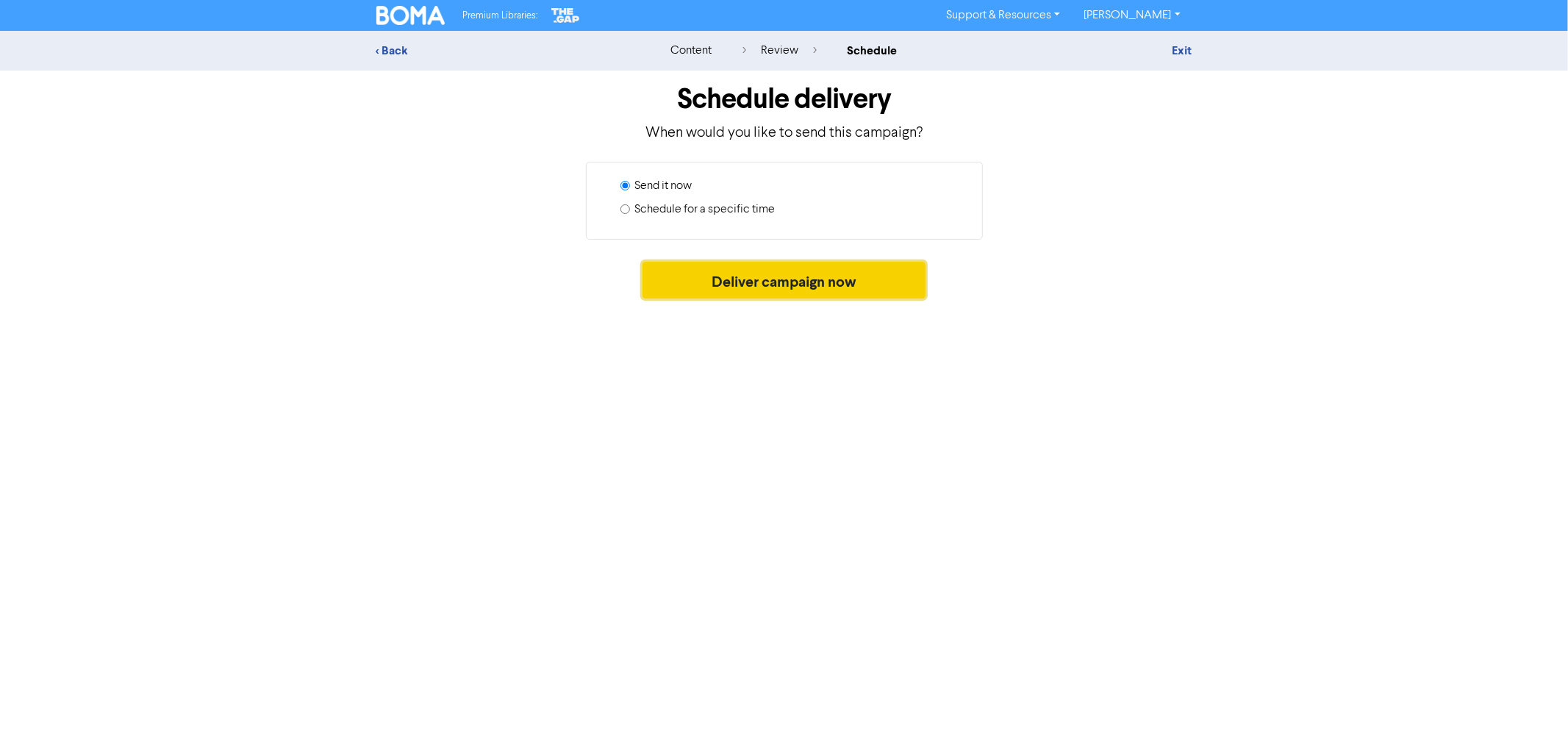
click at [726, 275] on button "Deliver campaign now" at bounding box center [784, 280] width 283 height 37
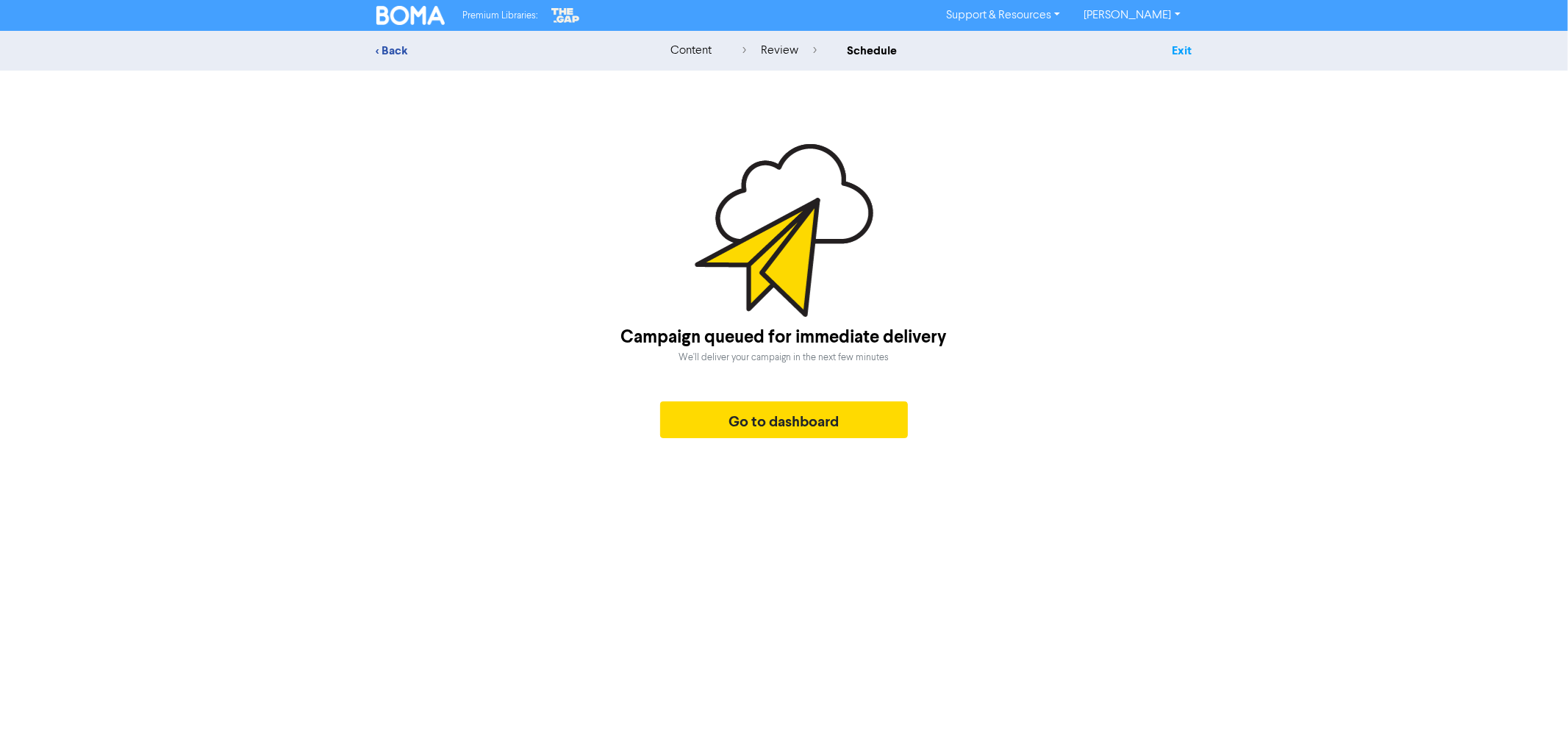
click at [1178, 50] on link "Exit" at bounding box center [1181, 51] width 20 height 15
